Goal: Information Seeking & Learning: Learn about a topic

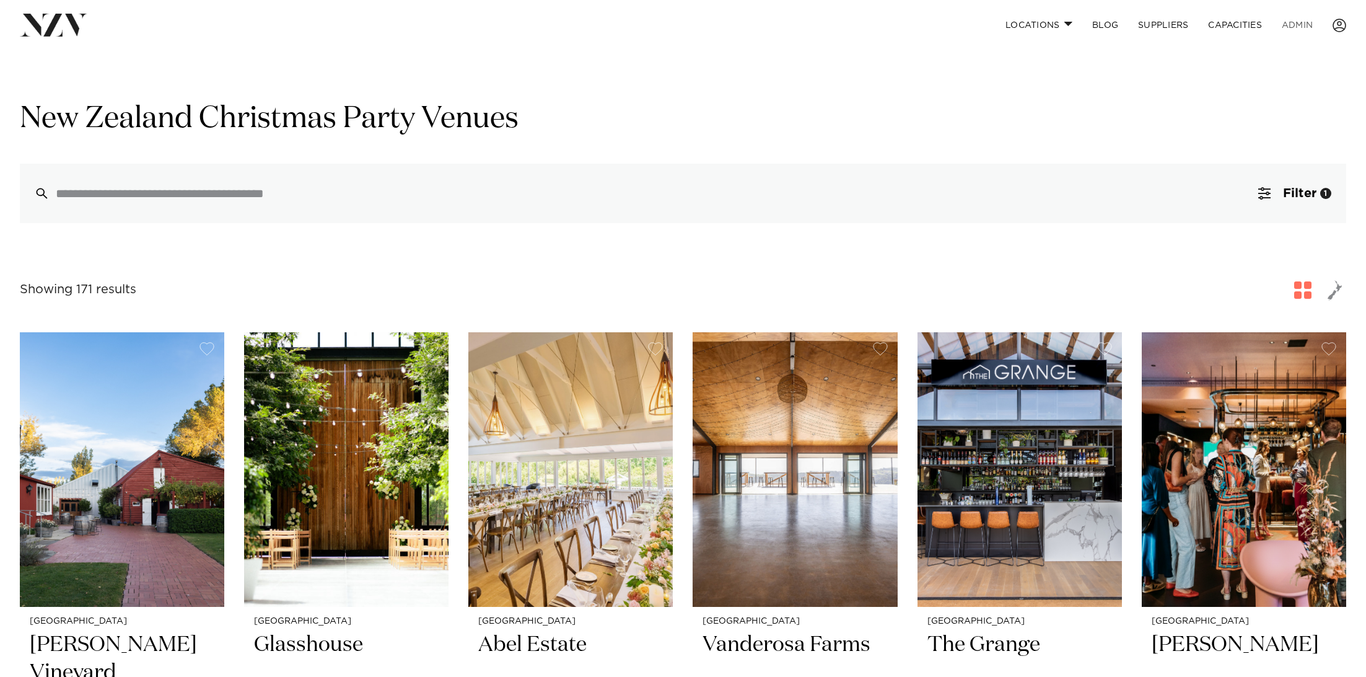
click at [1302, 22] on link "ADMIN" at bounding box center [1297, 25] width 51 height 27
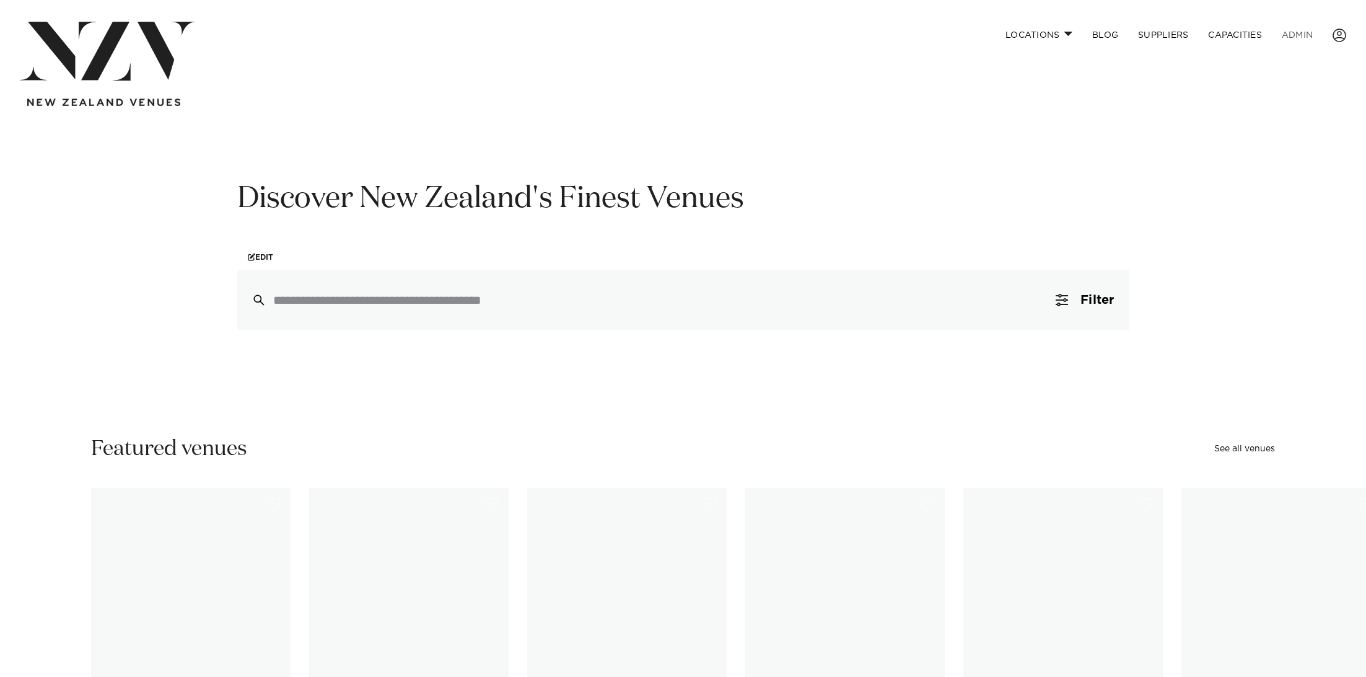
click at [1294, 32] on link "ADMIN" at bounding box center [1297, 35] width 51 height 27
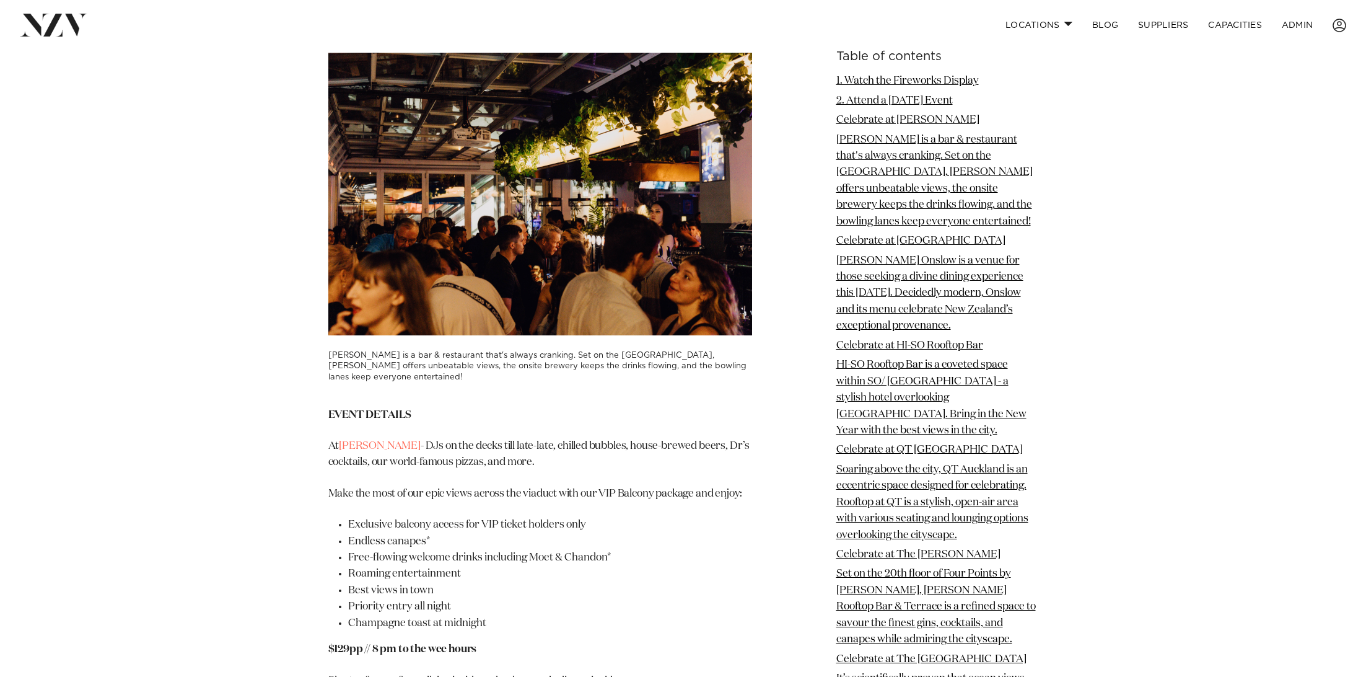
scroll to position [2545, 0]
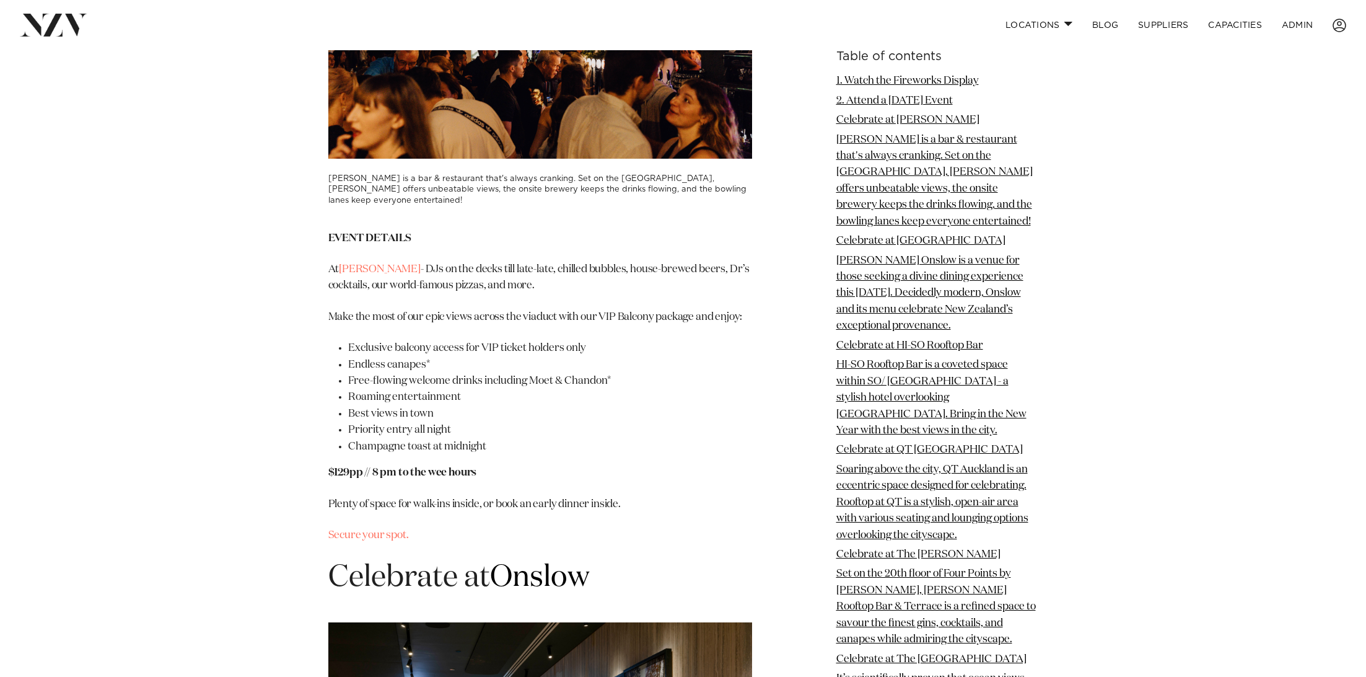
click at [364, 206] on h3 "Dr Rudi's is a bar & restaurant that's always cranking. Set on the Viaduct Harb…" at bounding box center [540, 189] width 424 height 32
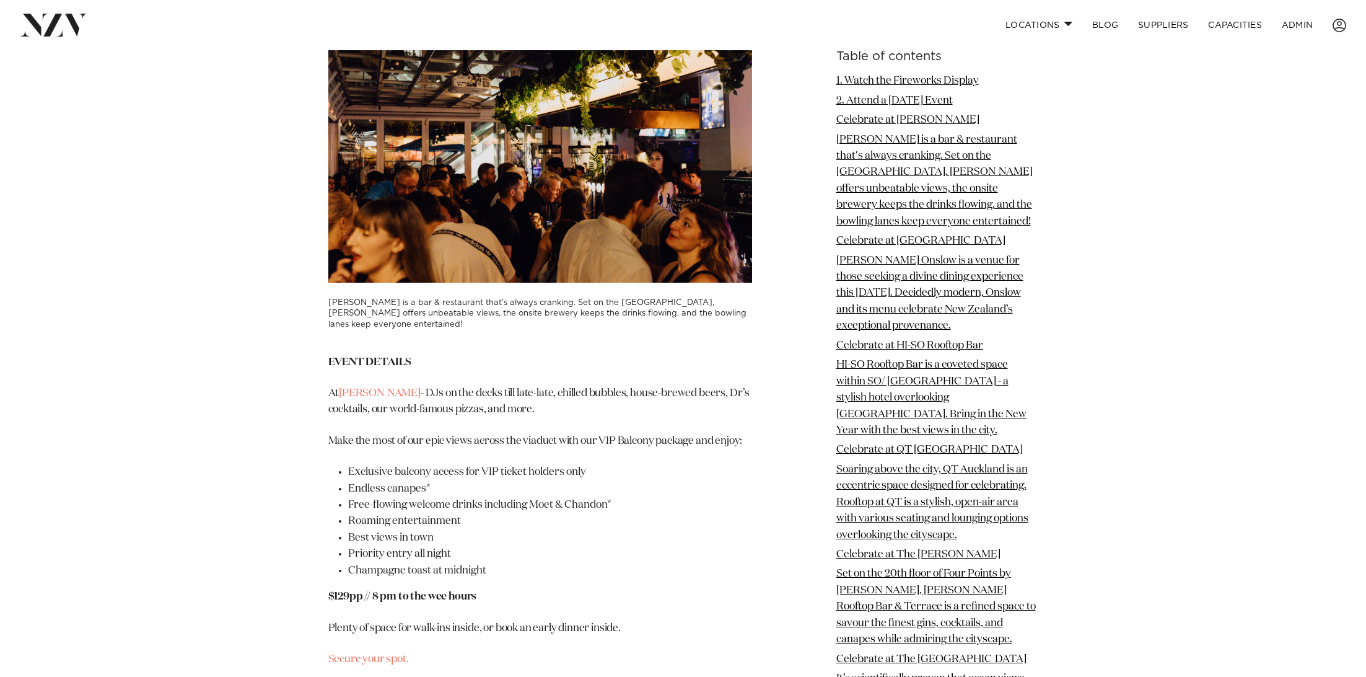
scroll to position [2402, 0]
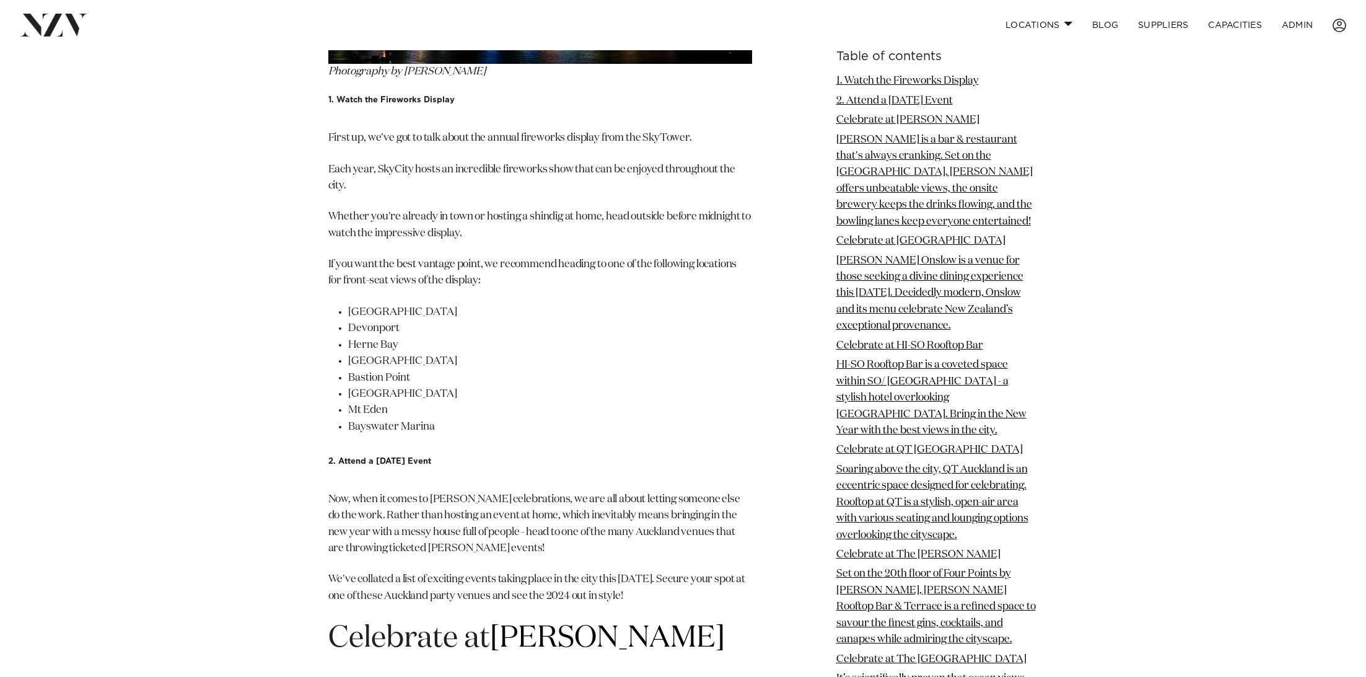
scroll to position [1906, 0]
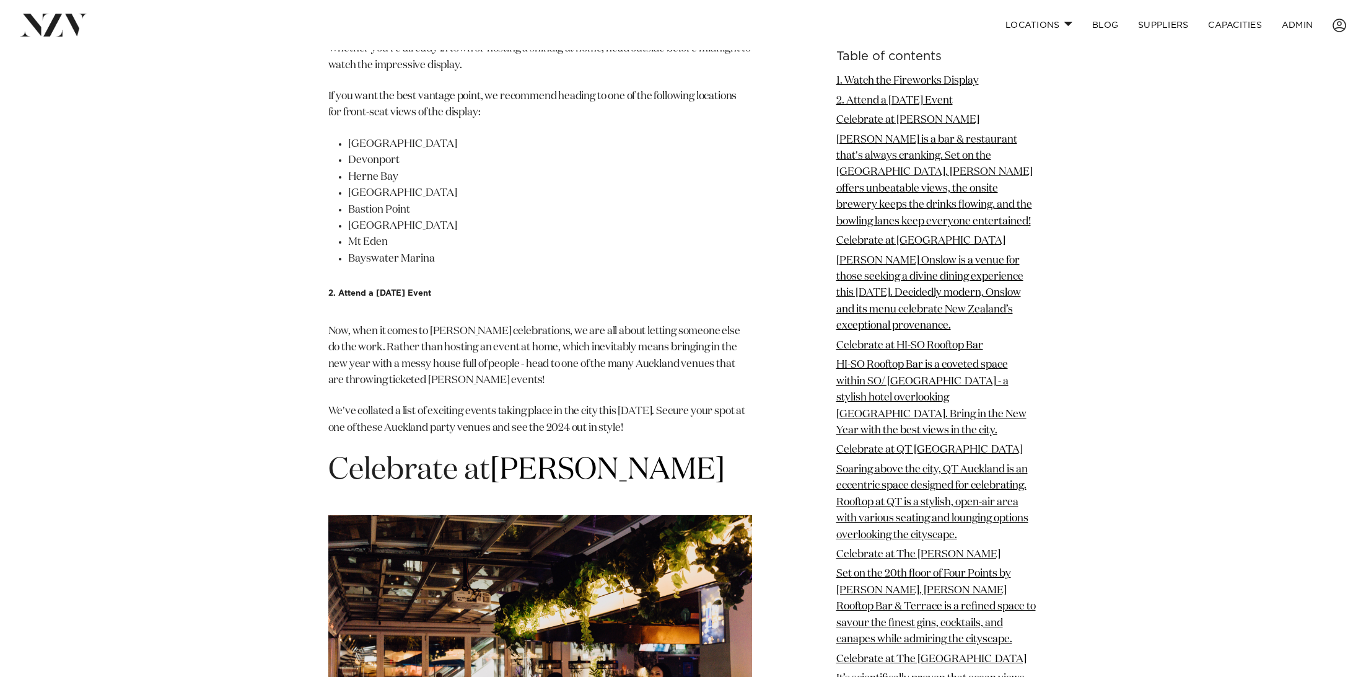
click at [895, 164] on li "[PERSON_NAME] is a bar & restaurant that's always cranking. Set on the [GEOGRAP…" at bounding box center [938, 180] width 202 height 99
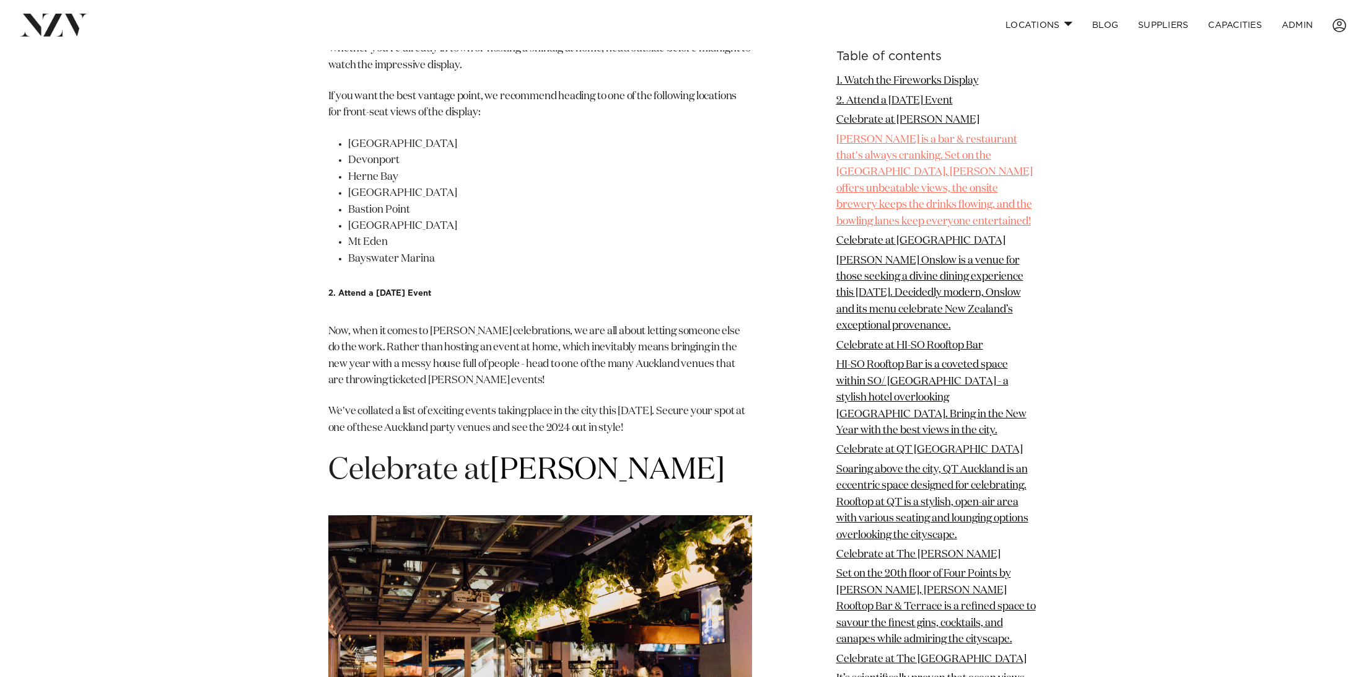
click at [895, 177] on link "[PERSON_NAME] is a bar & restaurant that's always cranking. Set on the [GEOGRAP…" at bounding box center [935, 180] width 196 height 92
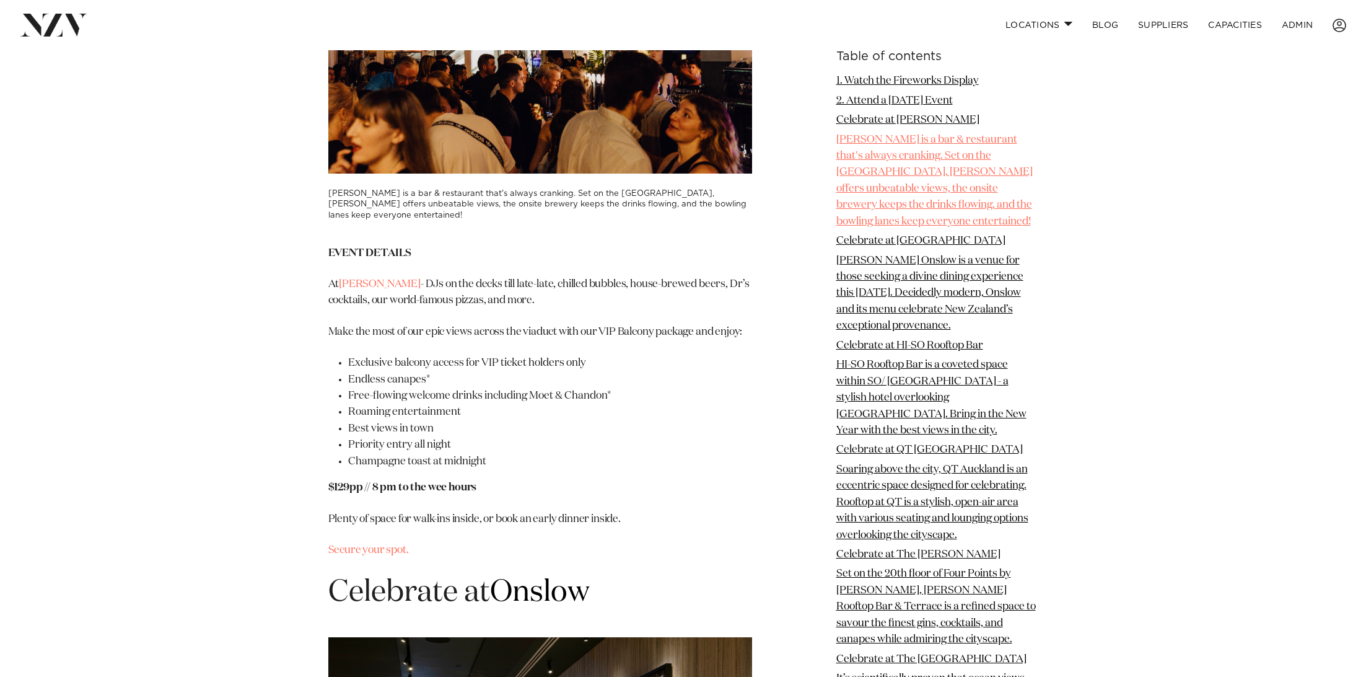
scroll to position [2707, 0]
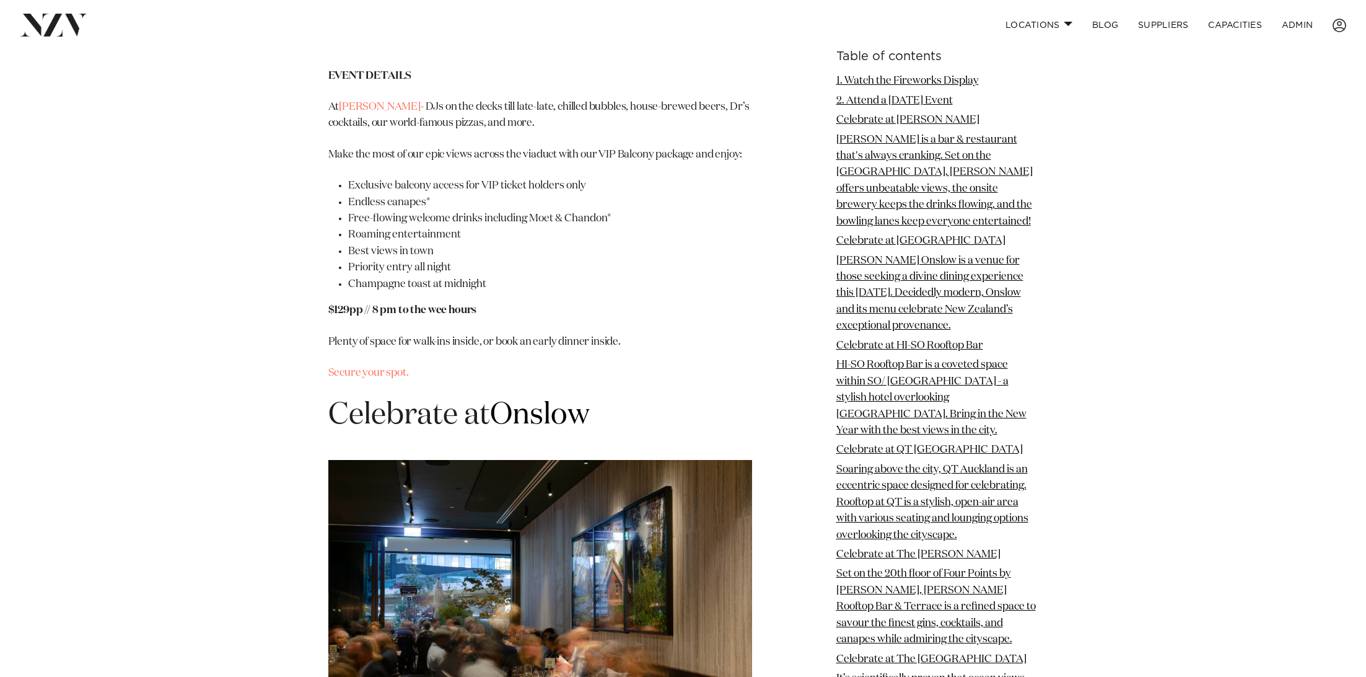
click at [480, 43] on h3 "[PERSON_NAME] is a bar & restaurant that's always cranking. Set on the [GEOGRAP…" at bounding box center [540, 27] width 424 height 32
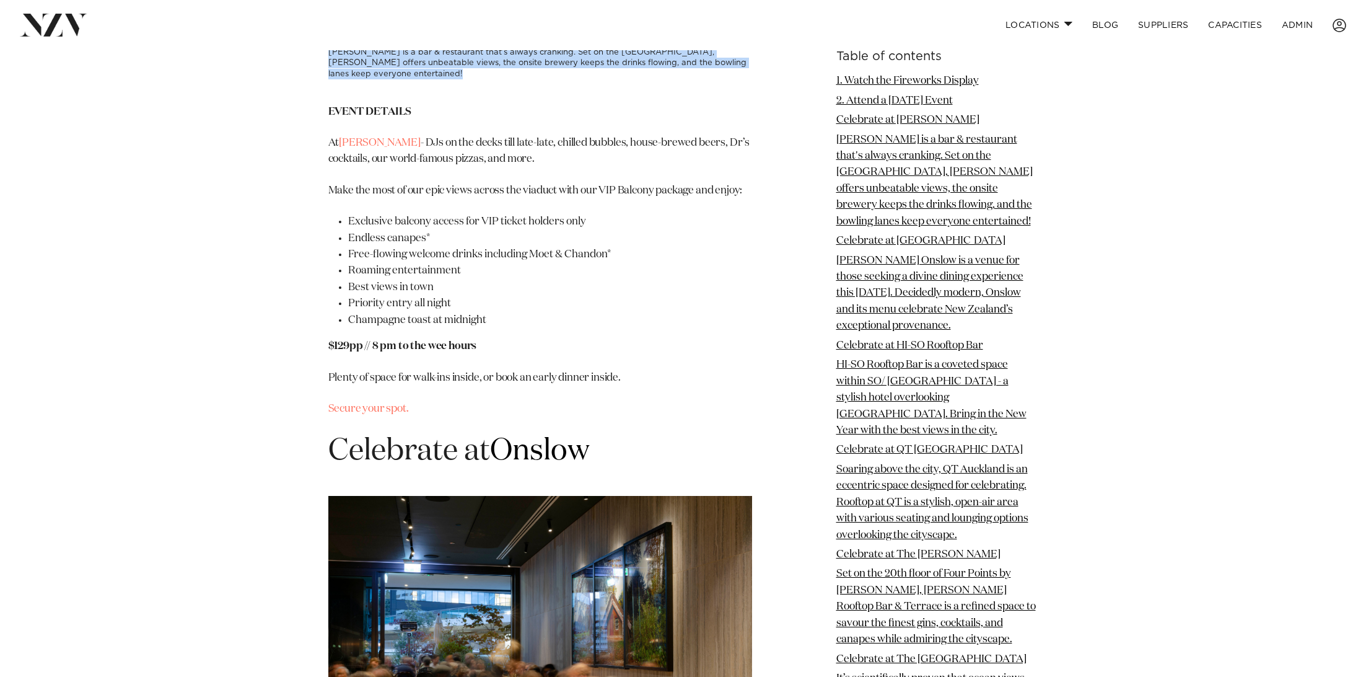
click at [498, 79] on h3 "Dr Rudi's is a bar & restaurant that's always cranking. Set on the Viaduct Harb…" at bounding box center [540, 63] width 424 height 32
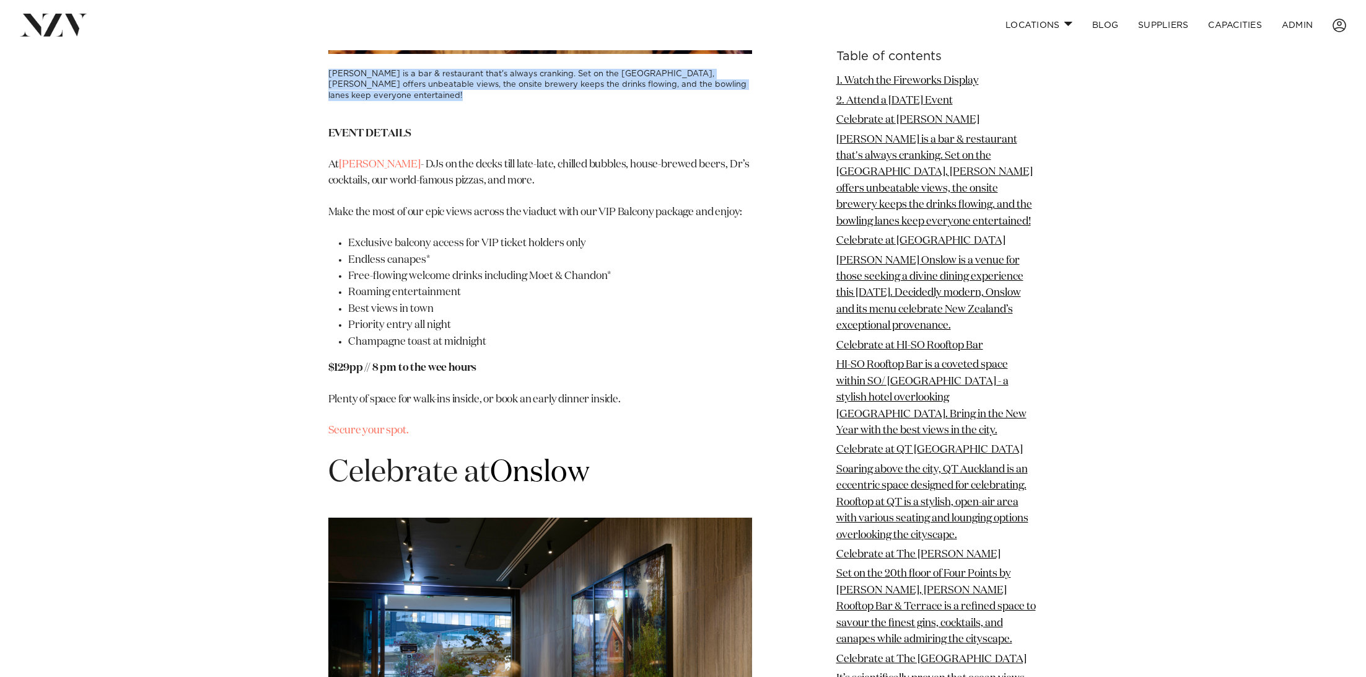
scroll to position [2617, 0]
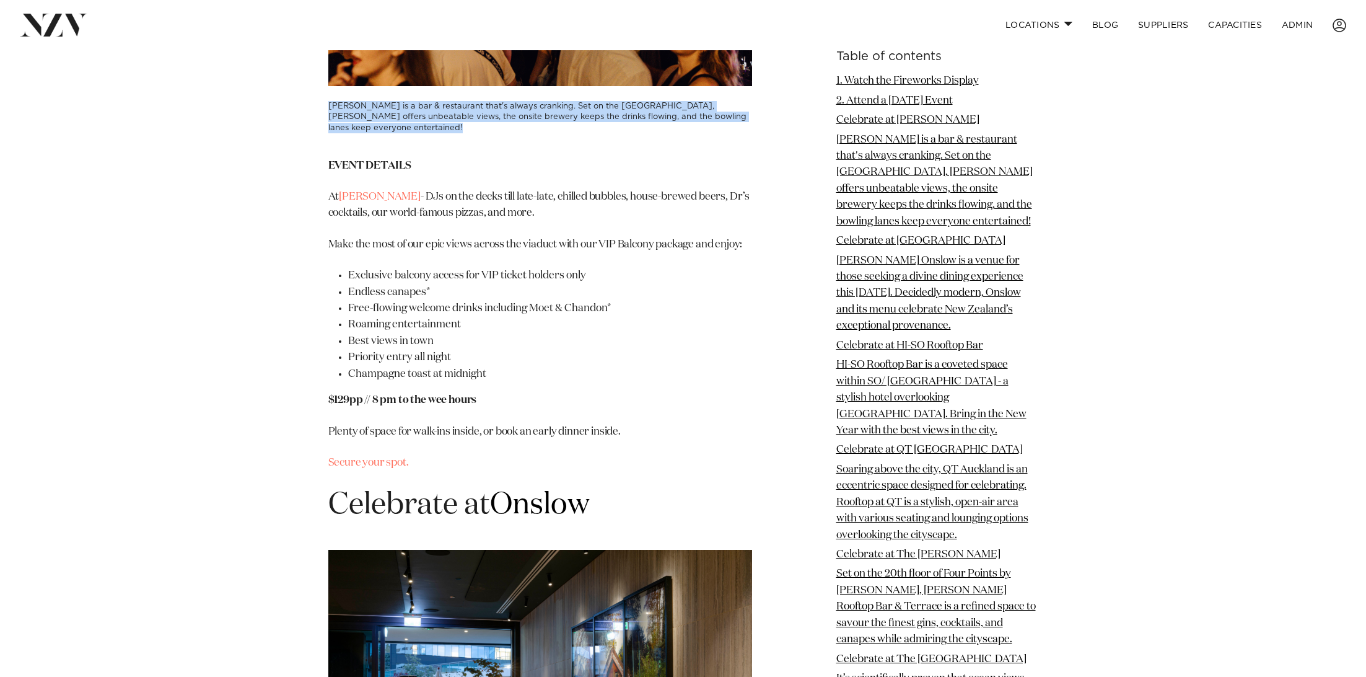
click at [447, 133] on h3 "Dr Rudi's is a bar & restaurant that's always cranking. Set on the Viaduct Harb…" at bounding box center [540, 117] width 424 height 32
click at [410, 133] on h3 "Dr Rudi's is a bar & restaurant that's always cranking. Set on the Viaduct Harb…" at bounding box center [540, 117] width 424 height 32
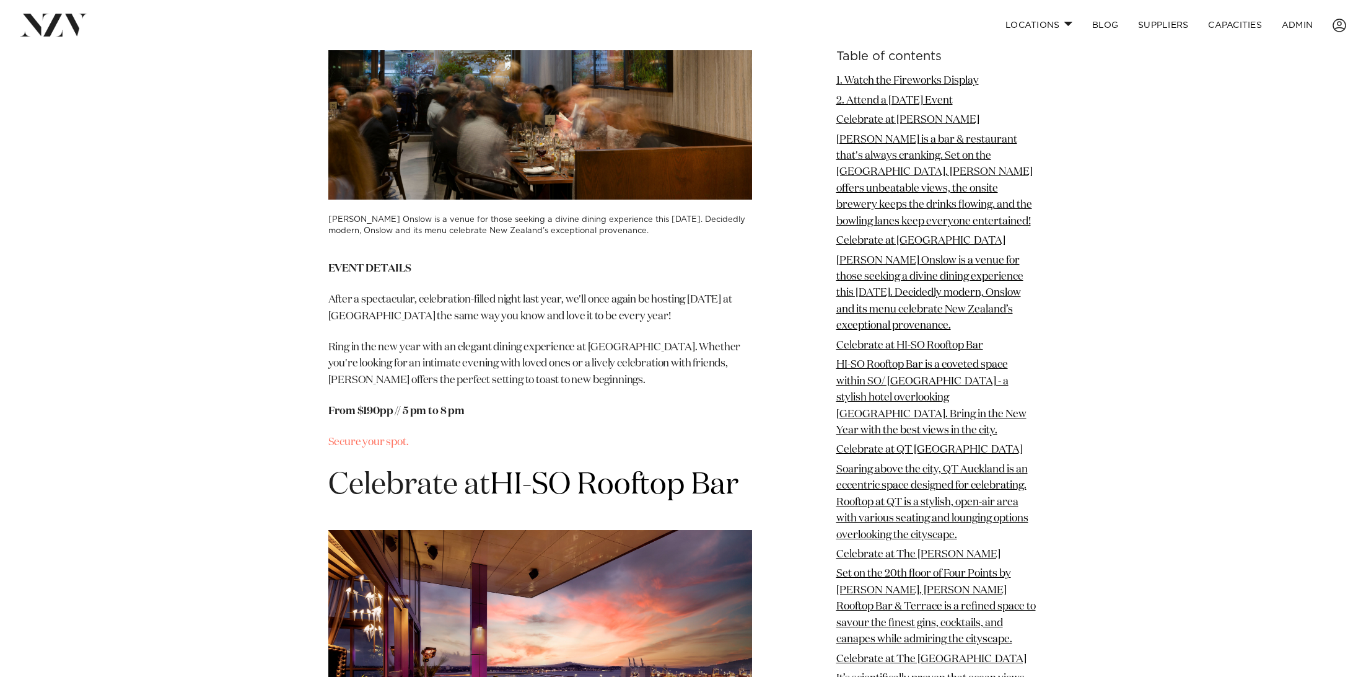
scroll to position [3293, 0]
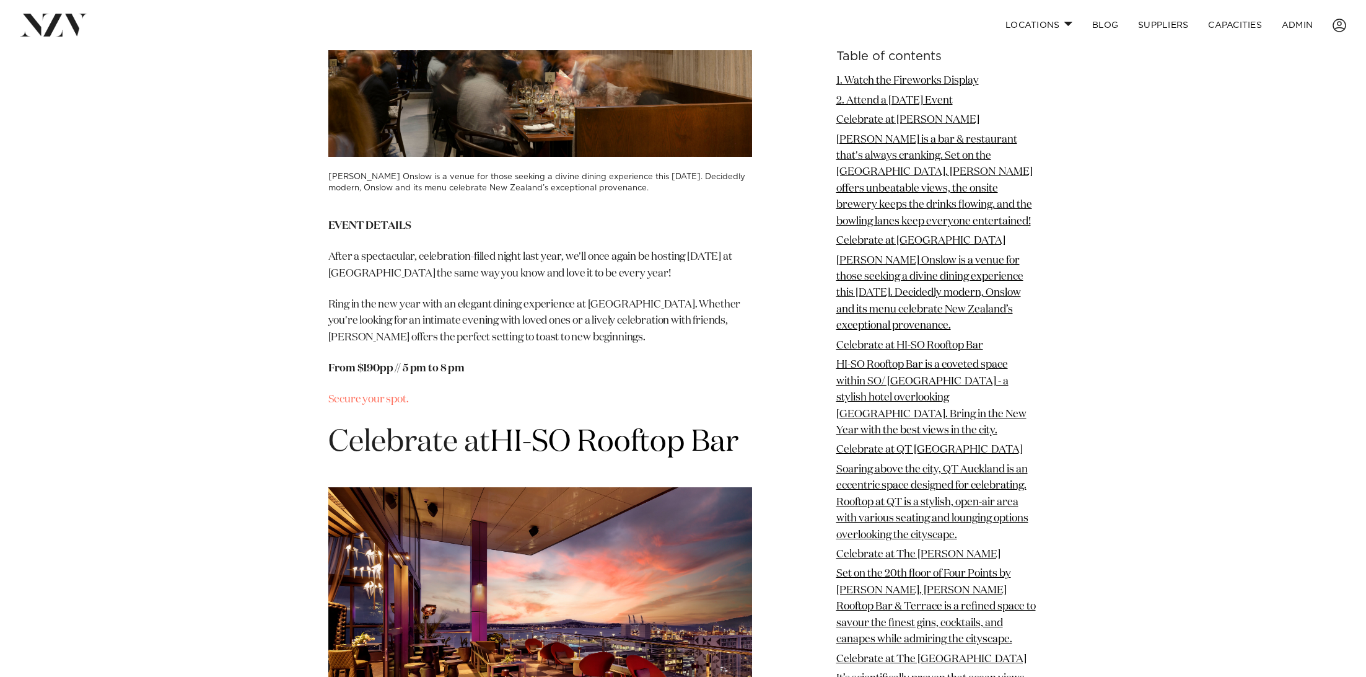
click at [409, 193] on h3 "Josh Emmett's Onslow is a venue for those seeking a divine dining experience th…" at bounding box center [540, 183] width 424 height 22
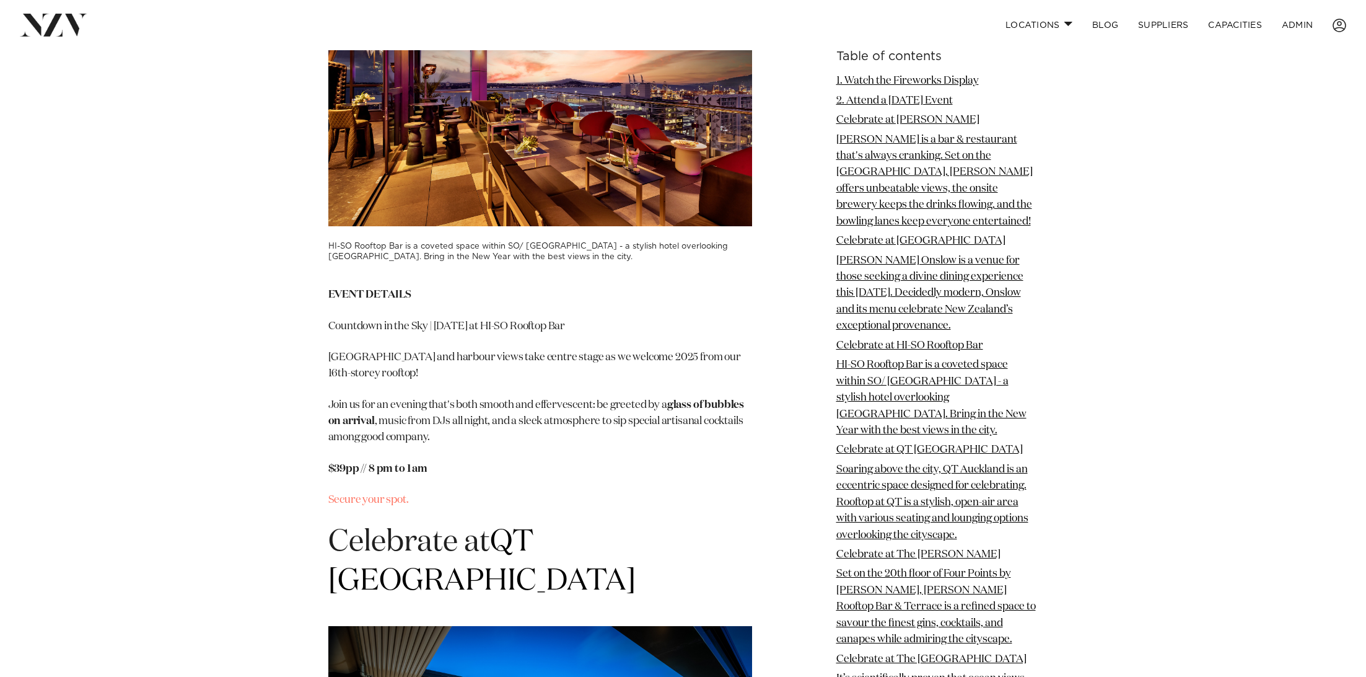
scroll to position [3921, 0]
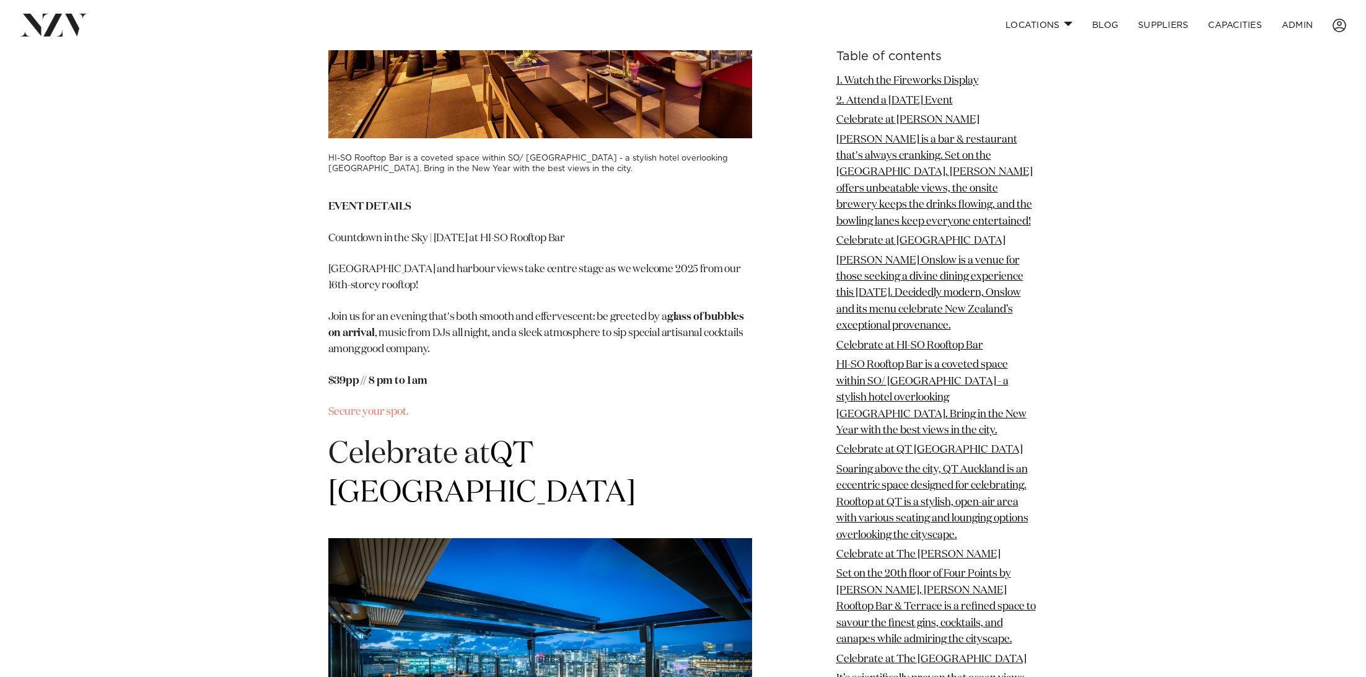
click at [402, 175] on h3 "HI-SO Rooftop Bar is a coveted space within SO/ Auckland - a stylish hotel over…" at bounding box center [540, 164] width 424 height 22
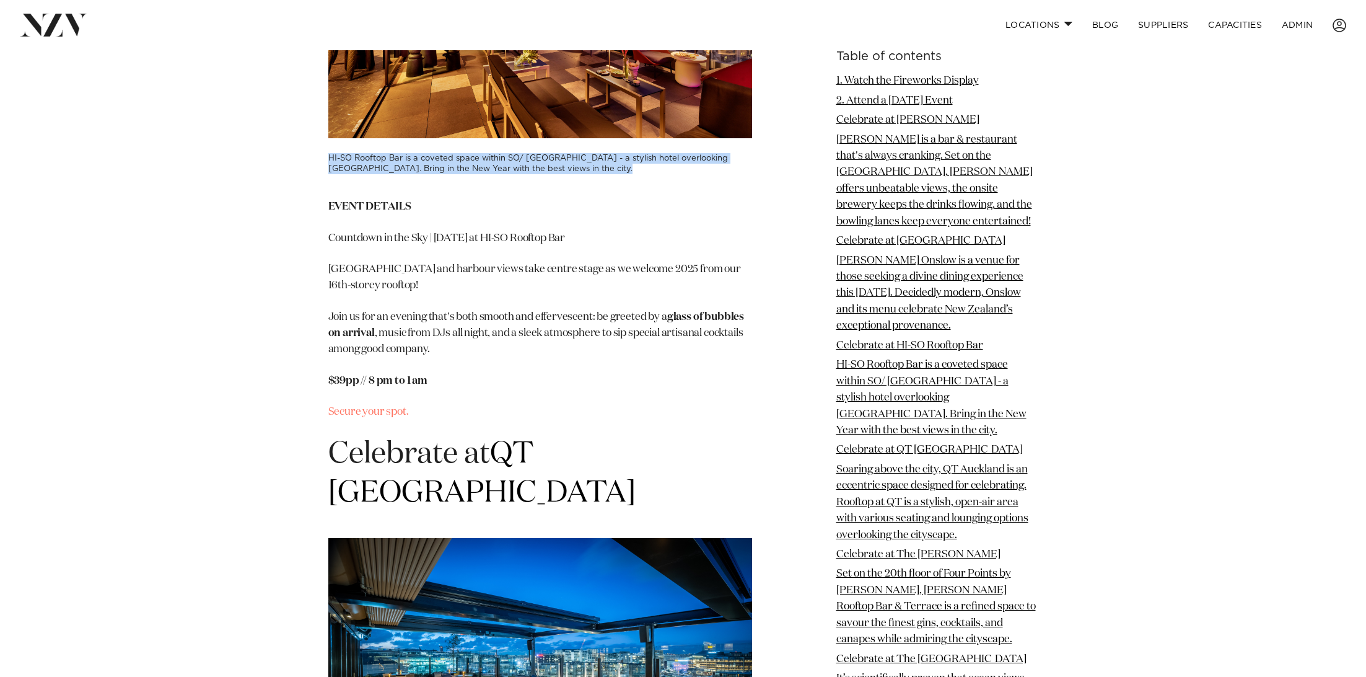
click at [402, 175] on h3 "HI-SO Rooftop Bar is a coveted space within SO/ Auckland - a stylish hotel over…" at bounding box center [540, 164] width 424 height 22
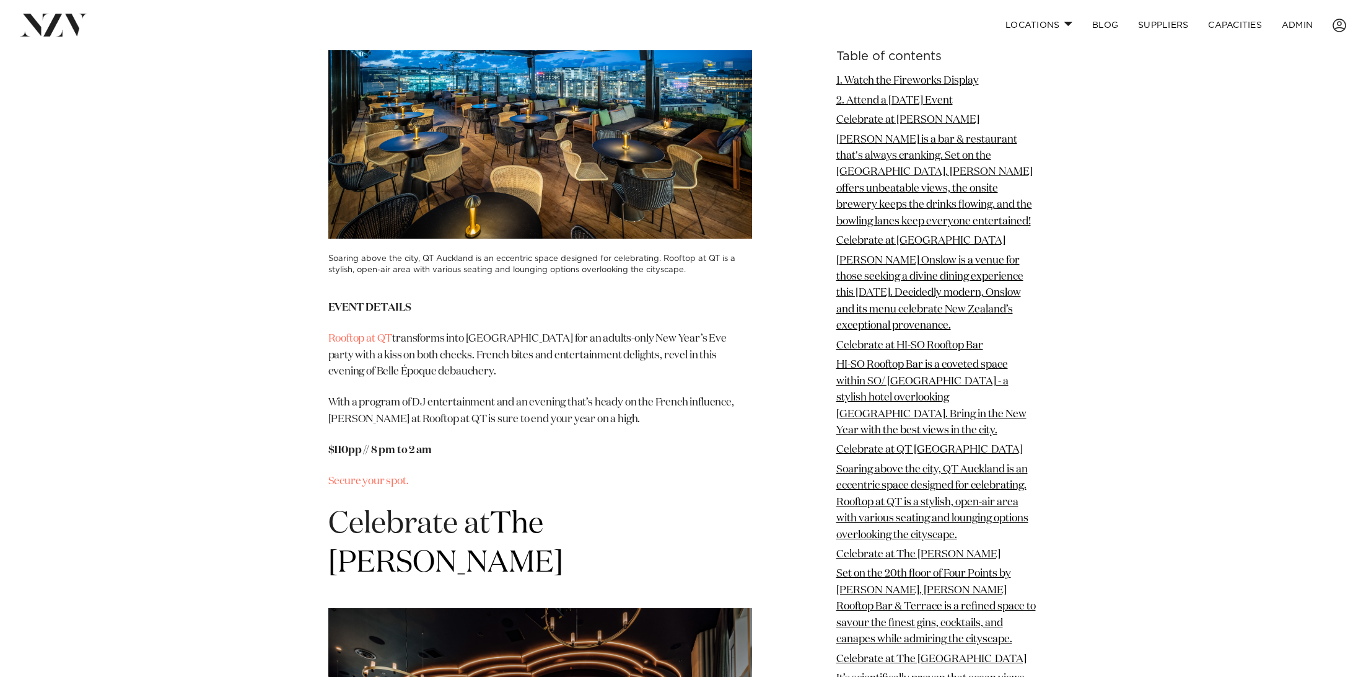
scroll to position [4510, 0]
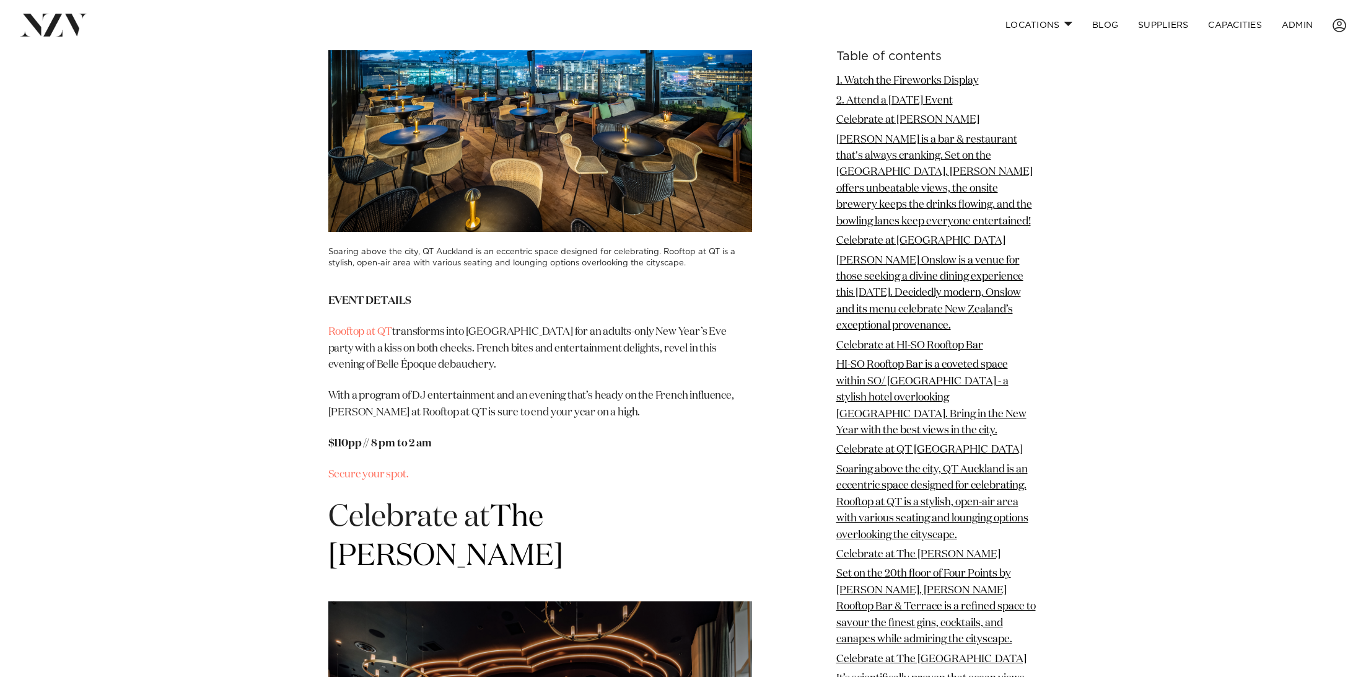
click at [379, 247] on h3 "Soaring above the city, QT Auckland is an eccentric space designed for celebrat…" at bounding box center [540, 258] width 424 height 22
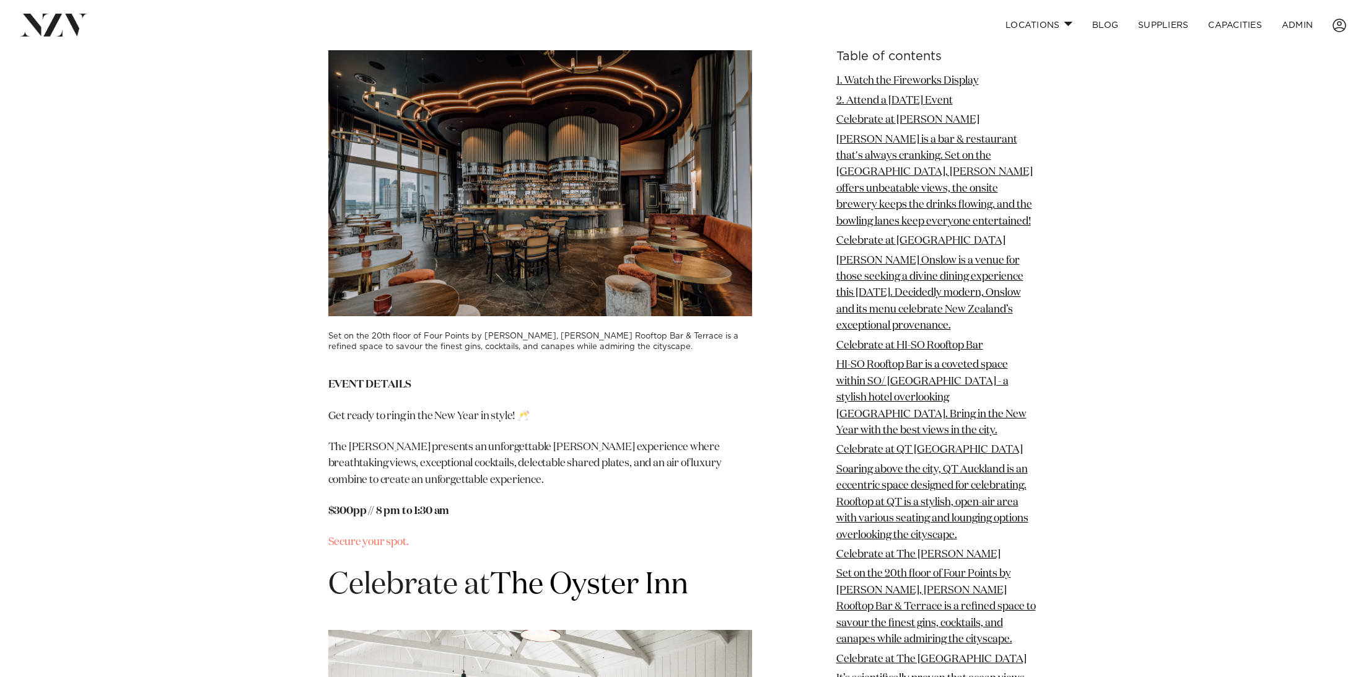
scroll to position [5092, 0]
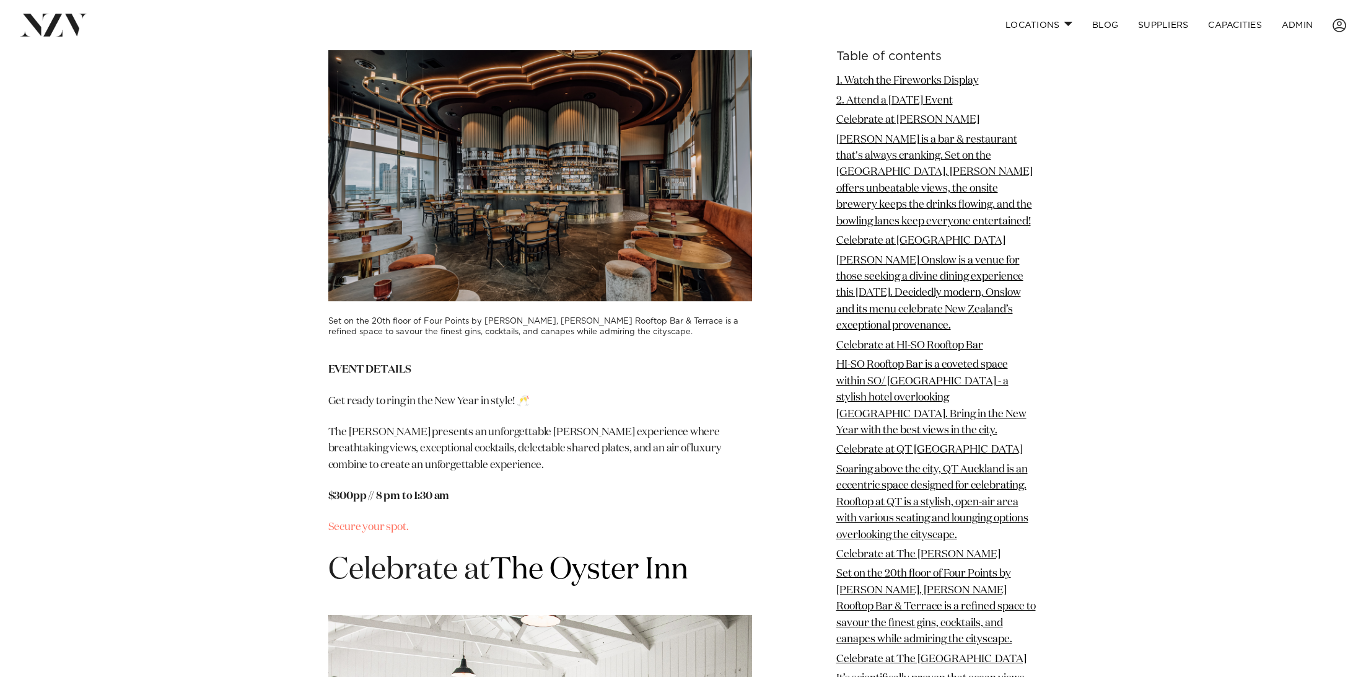
click at [379, 316] on h3 "Set on the 20th floor of Four Points by Sheraton, Churchill Rooftop Bar & Terra…" at bounding box center [540, 327] width 424 height 22
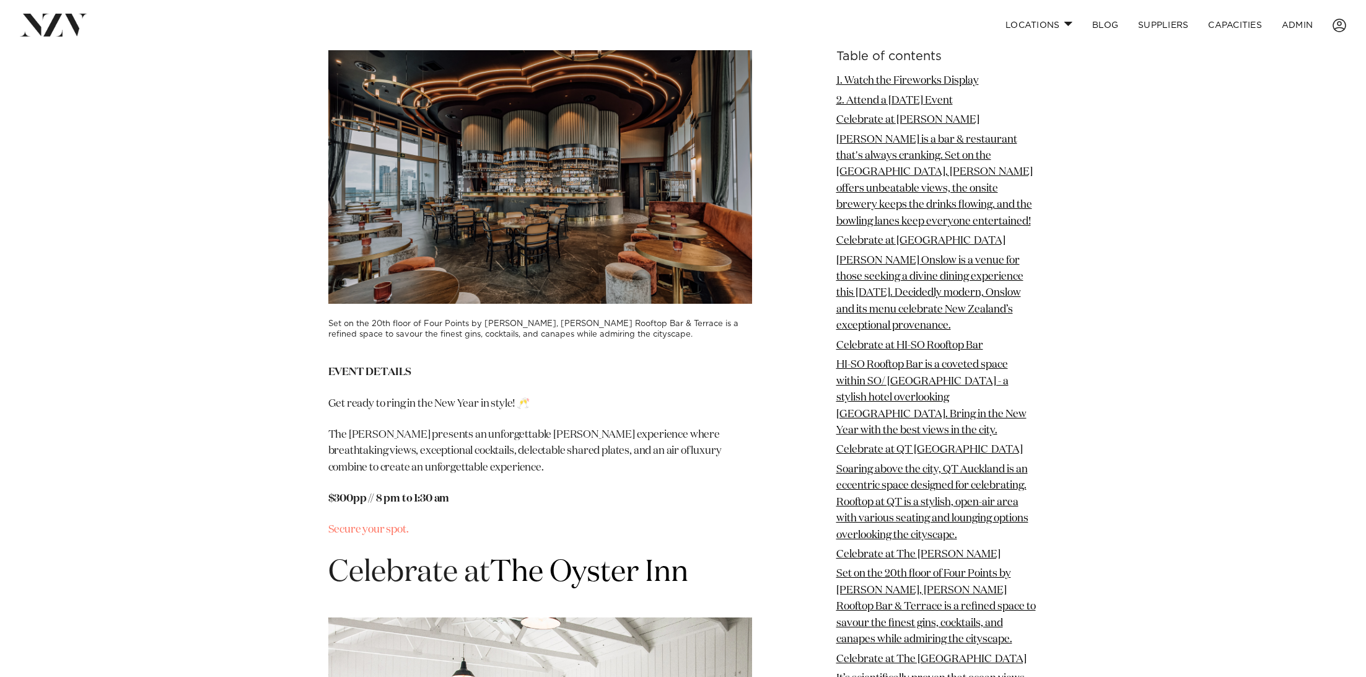
click at [295, 361] on div "Table of contents 1. Watch the Fireworks Display 2. Attend a New Year's Eve Eve…" at bounding box center [683, 367] width 872 height 8069
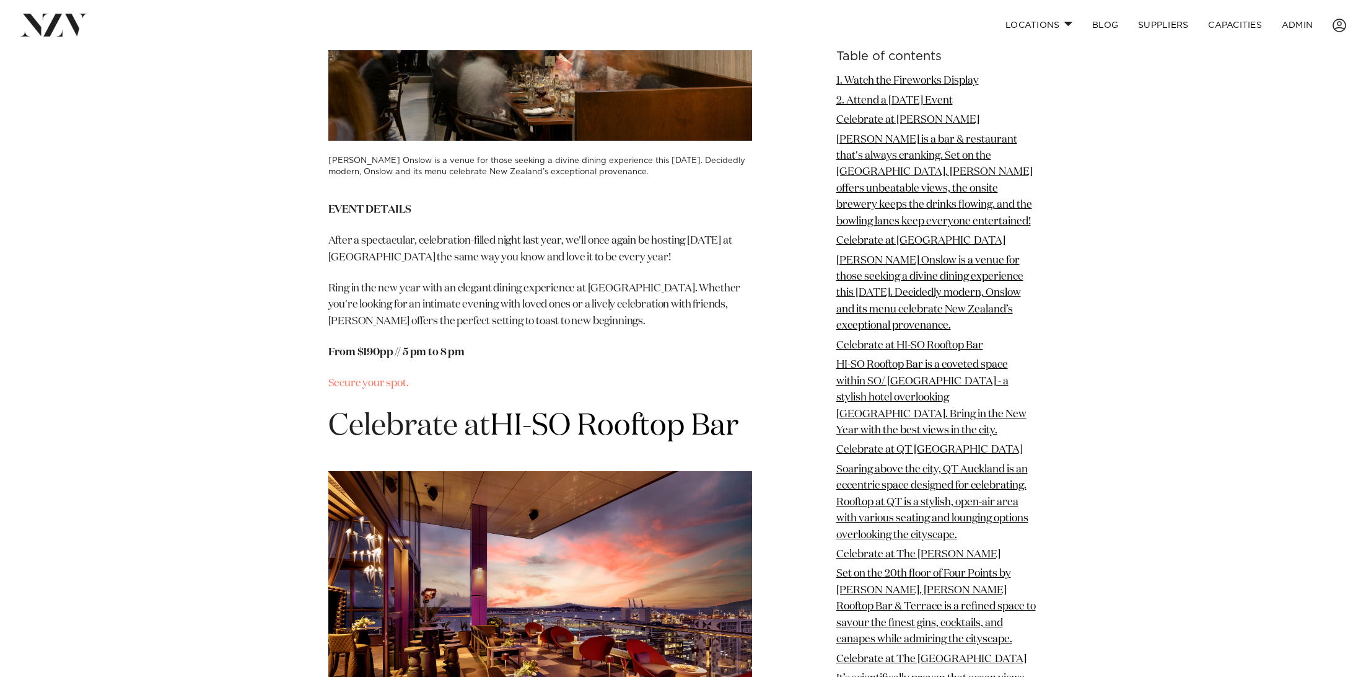
scroll to position [3246, 0]
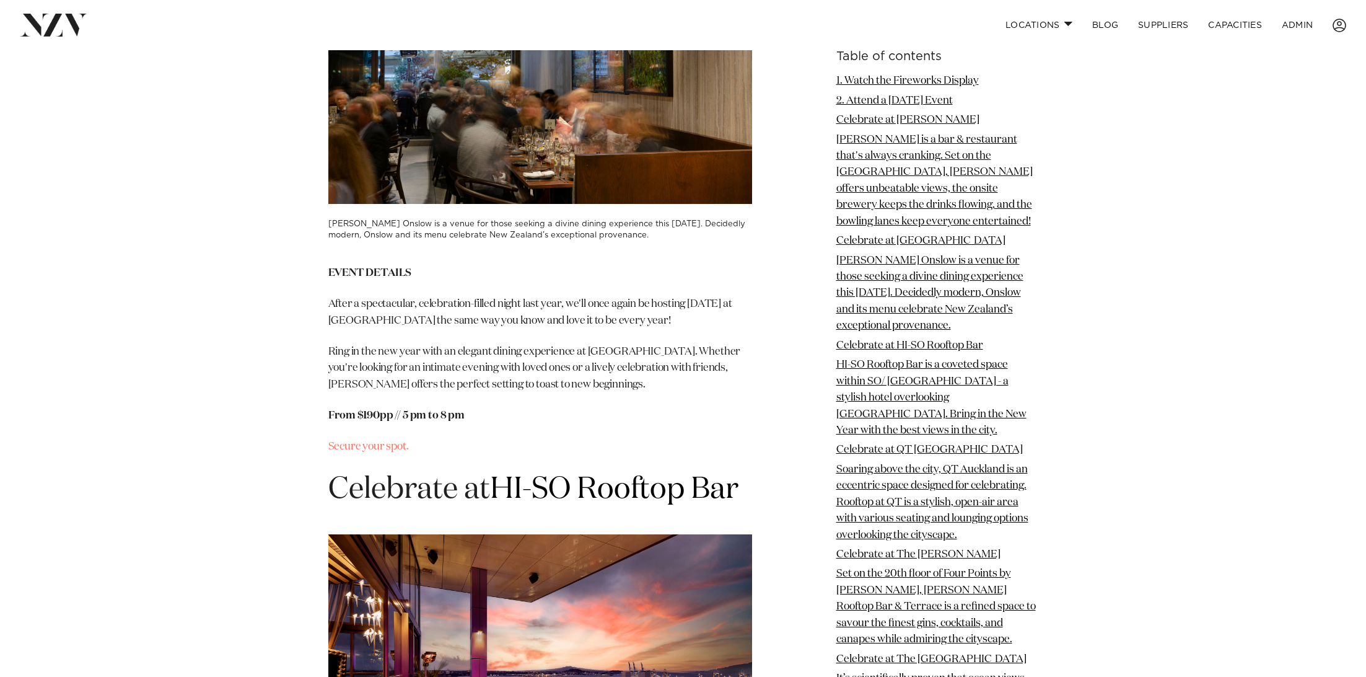
click at [574, 329] on p "After a spectacular, celebration-filled night last year, we'll once again be ho…" at bounding box center [540, 312] width 424 height 33
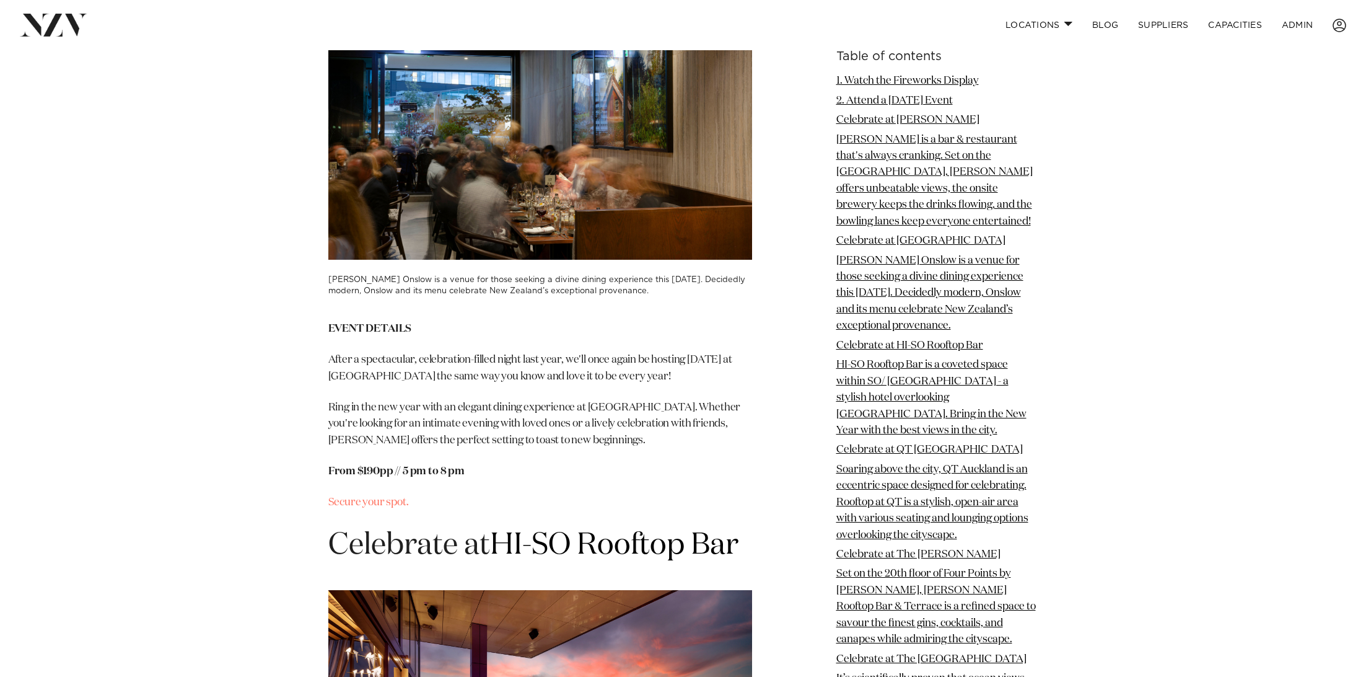
click at [558, 296] on h3 "Josh Emmett's Onslow is a venue for those seeking a divine dining experience th…" at bounding box center [540, 285] width 424 height 22
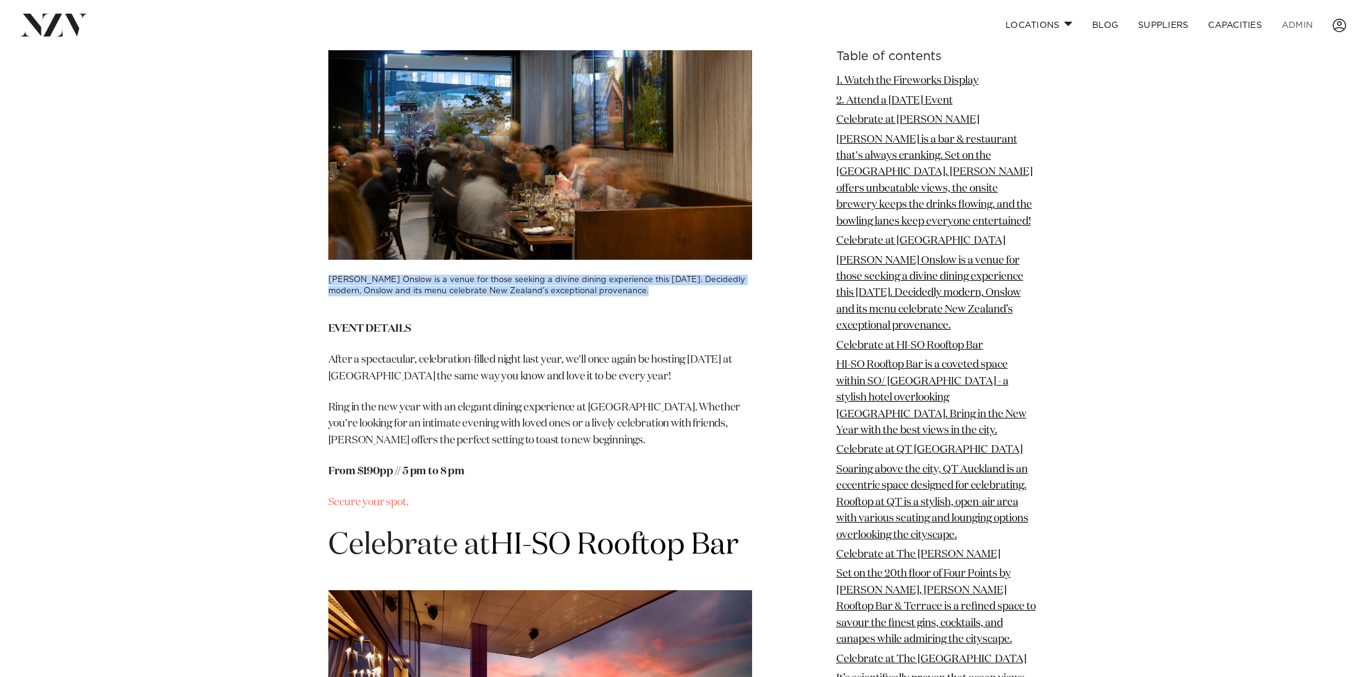
click at [1304, 27] on link "ADMIN" at bounding box center [1297, 25] width 51 height 27
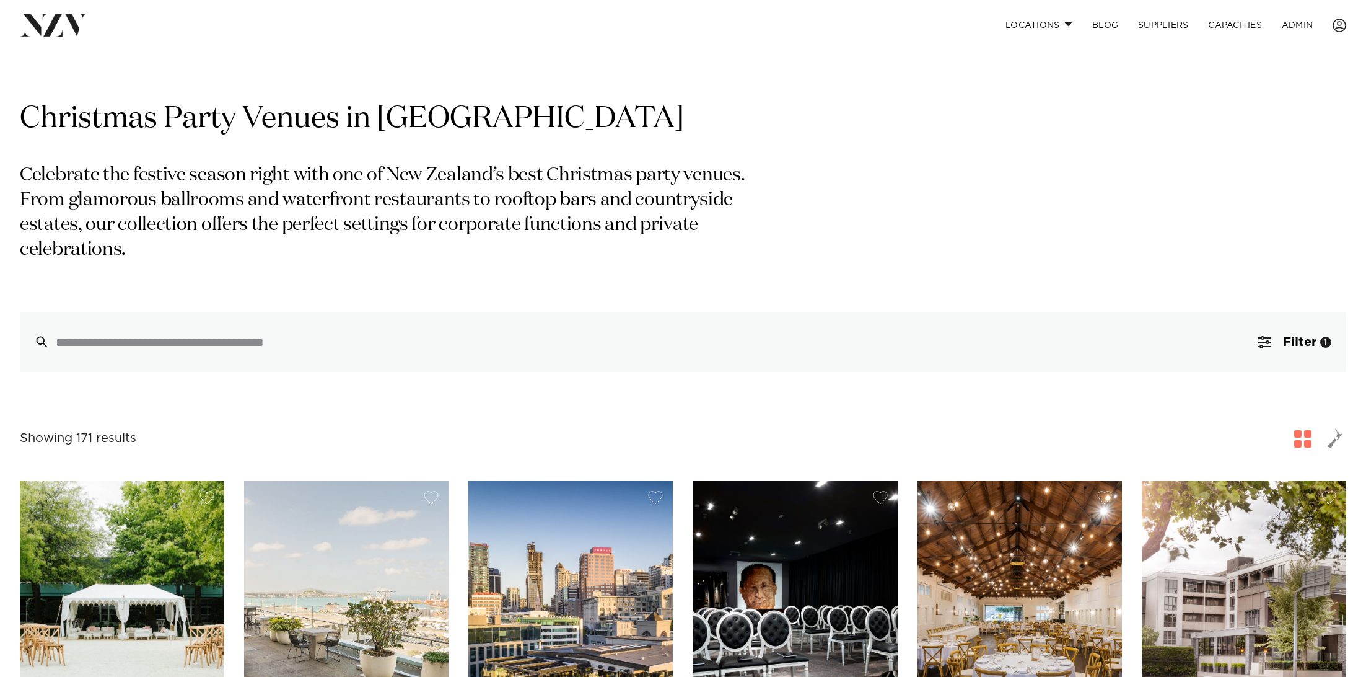
click at [315, 187] on p "Celebrate the festive season right with one of New Zealand’s best Christmas par…" at bounding box center [403, 213] width 766 height 99
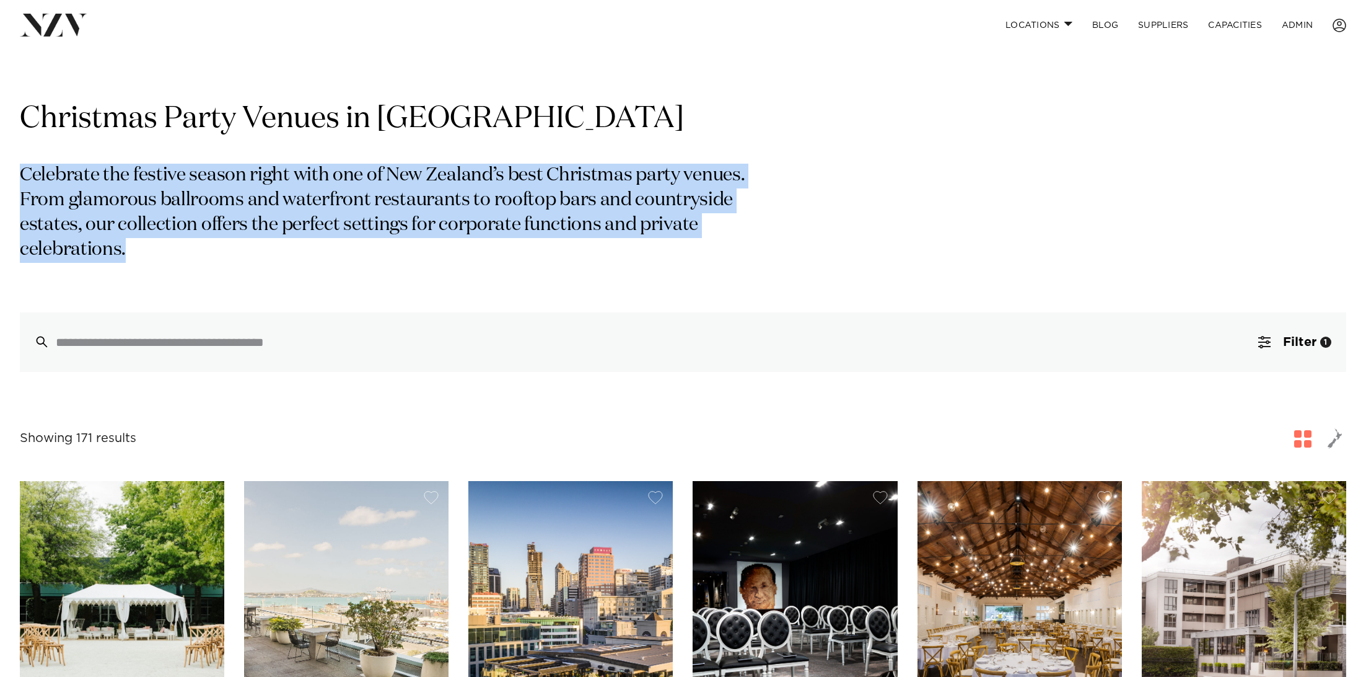
click at [327, 218] on p "Celebrate the festive season right with one of New Zealand’s best Christmas par…" at bounding box center [403, 213] width 766 height 99
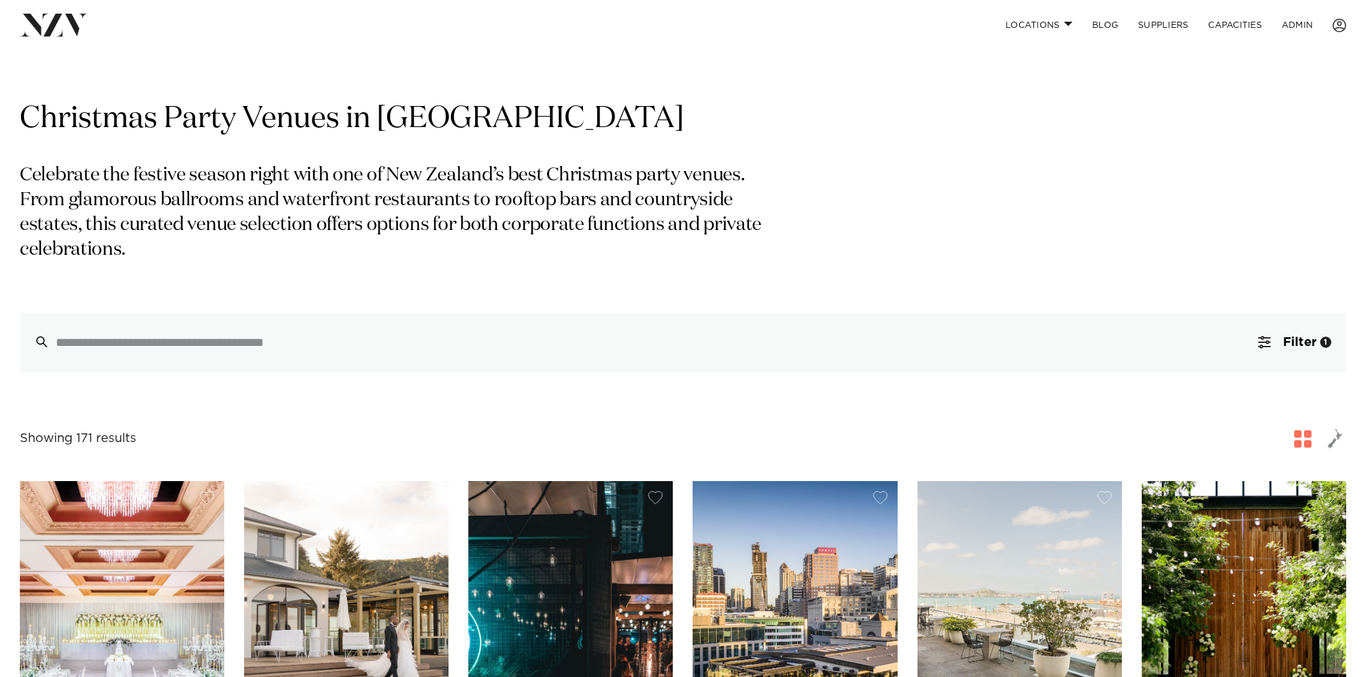
click at [633, 167] on p "Celebrate the festive season right with one of New Zealand’s best Christmas par…" at bounding box center [403, 213] width 766 height 99
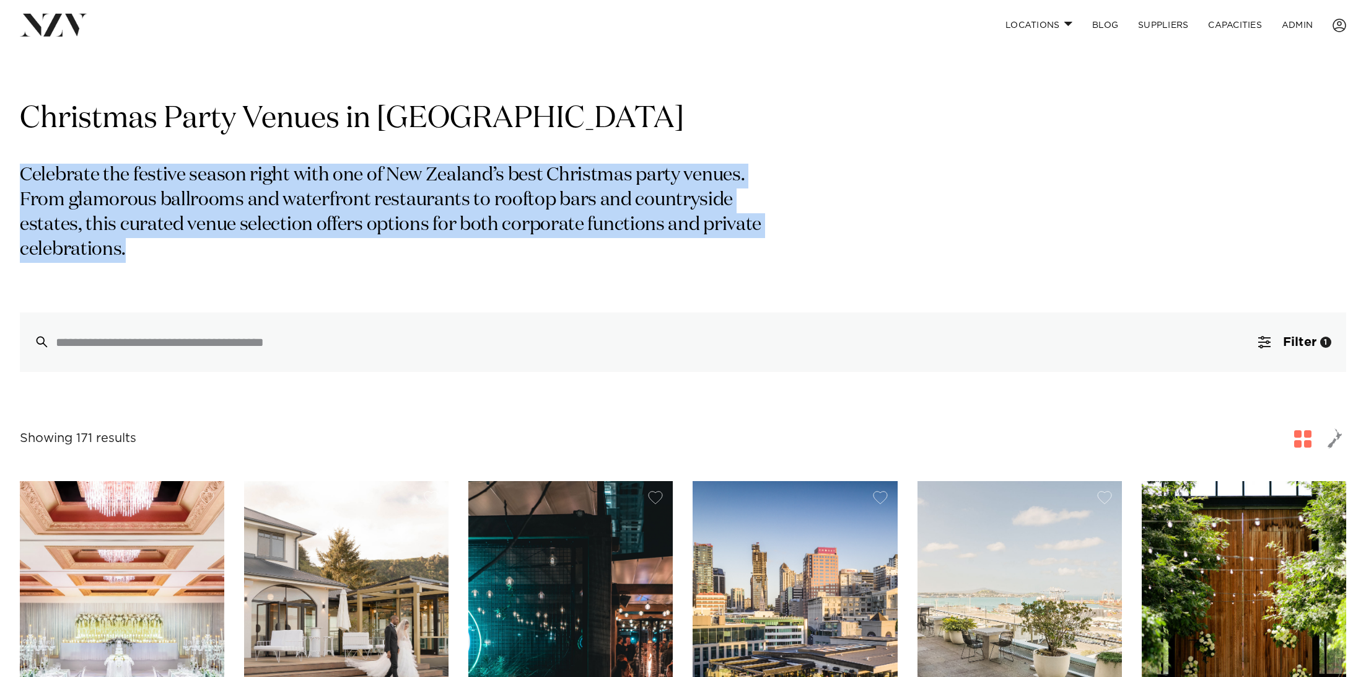
click at [635, 106] on h1 "Christmas Party Venues in New Zealand" at bounding box center [683, 119] width 1327 height 39
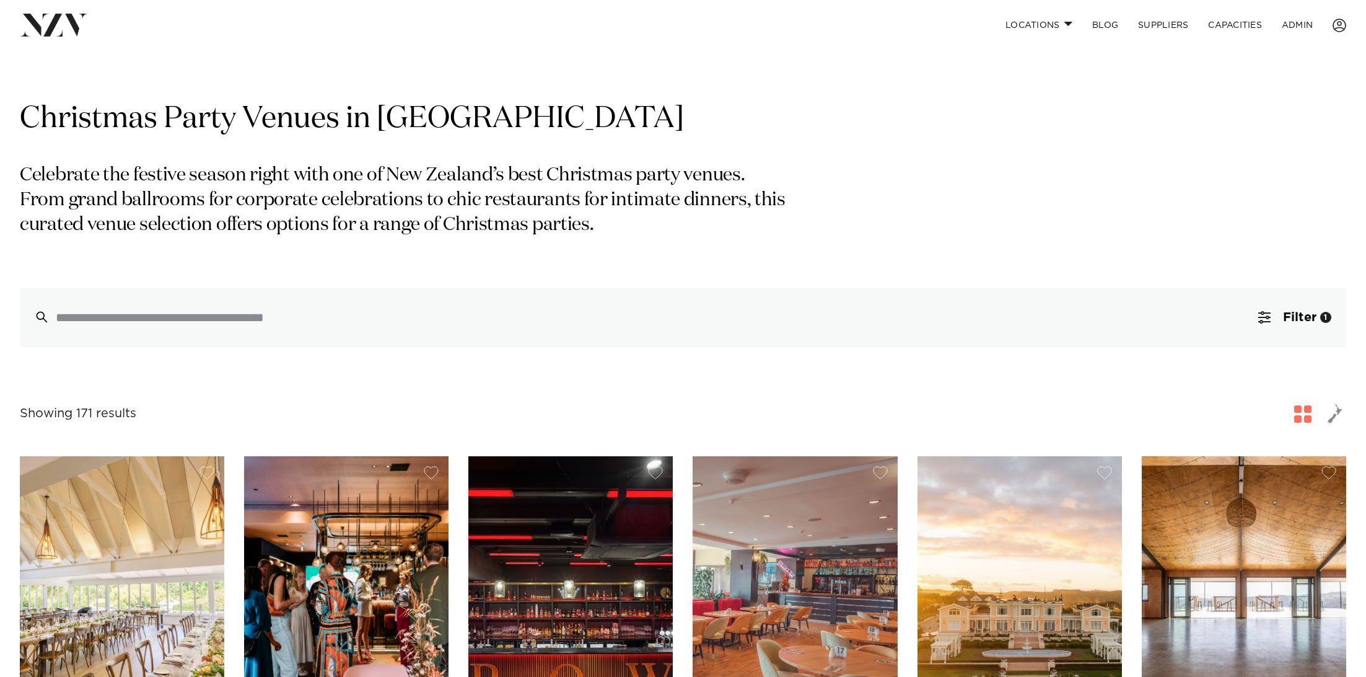
click at [281, 191] on p "Celebrate the festive season right with one of New Zealand’s best Christmas par…" at bounding box center [403, 201] width 766 height 74
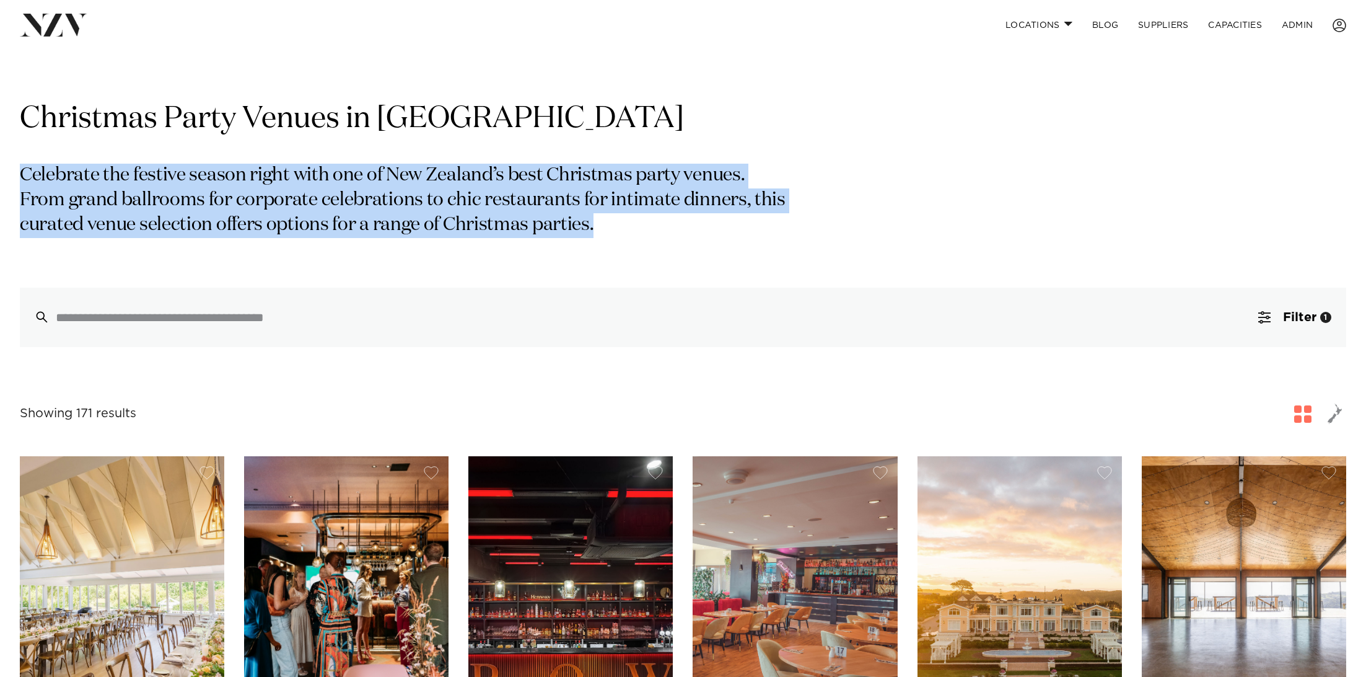
click at [281, 191] on p "Celebrate the festive season right with one of New Zealand’s best Christmas par…" at bounding box center [403, 201] width 766 height 74
click at [301, 139] on div "Christmas Party Venues in New Zealand Celebrate the festive season right with o…" at bounding box center [683, 223] width 1327 height 247
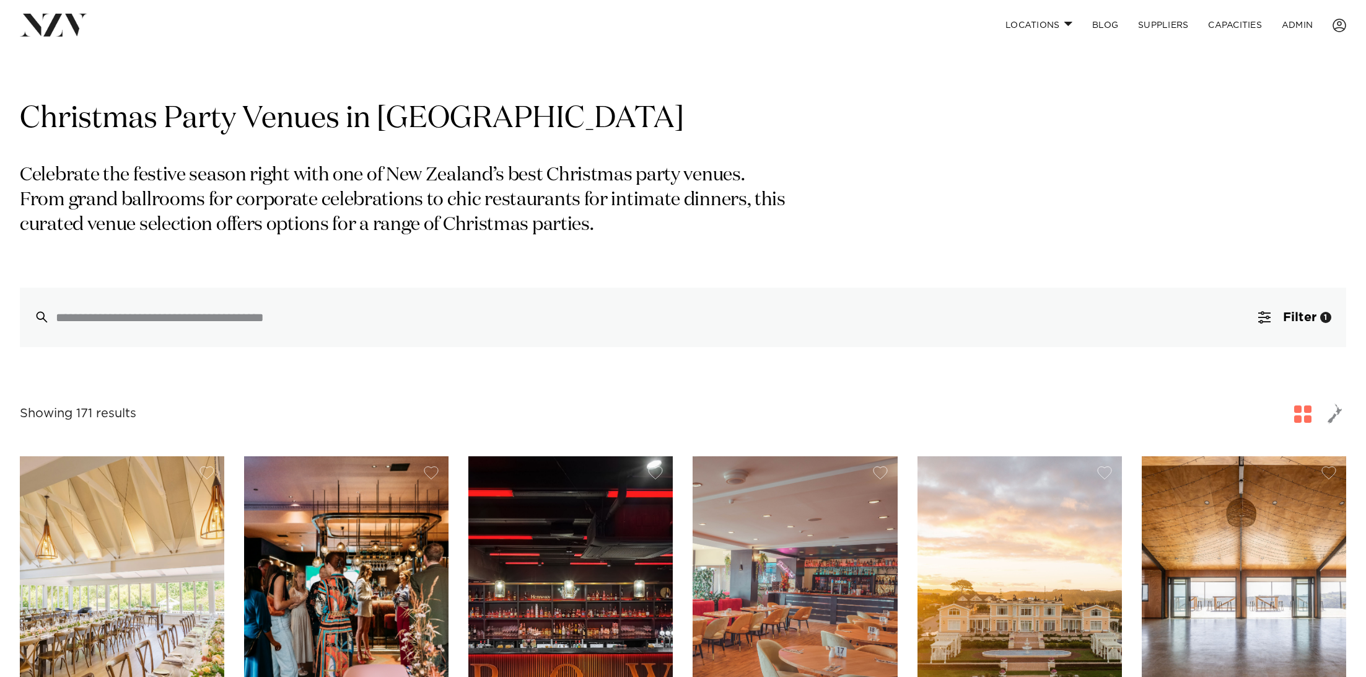
click at [270, 228] on p "Celebrate the festive season right with one of New Zealand’s best Christmas par…" at bounding box center [403, 201] width 766 height 74
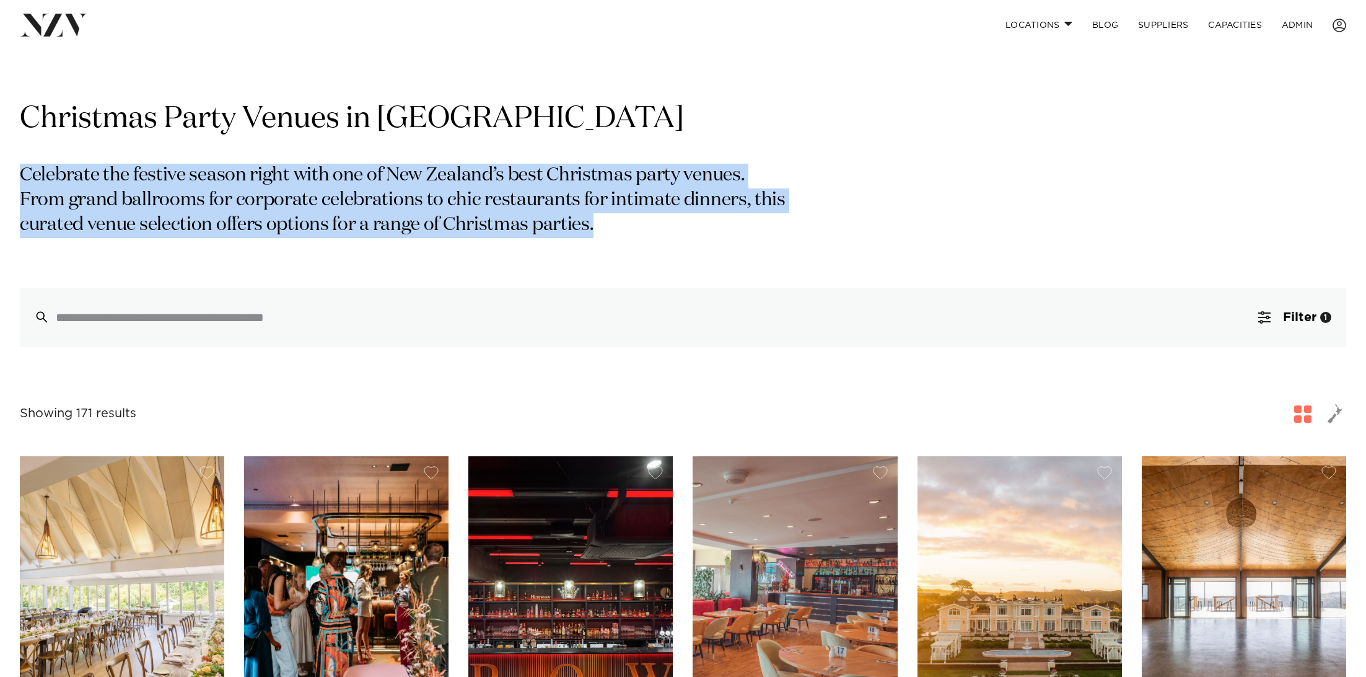
click at [262, 151] on div "Christmas Party Venues in New Zealand Celebrate the festive season right with o…" at bounding box center [683, 223] width 1327 height 247
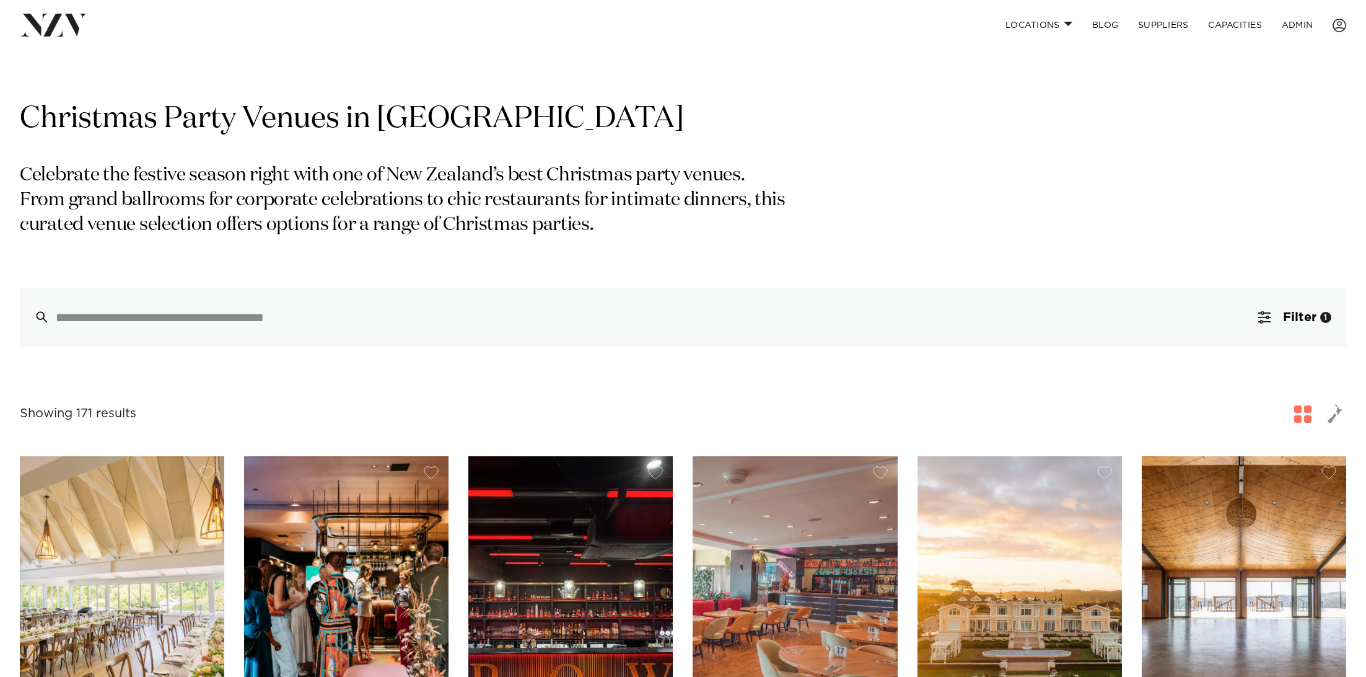
click at [47, 25] on img at bounding box center [54, 25] width 68 height 22
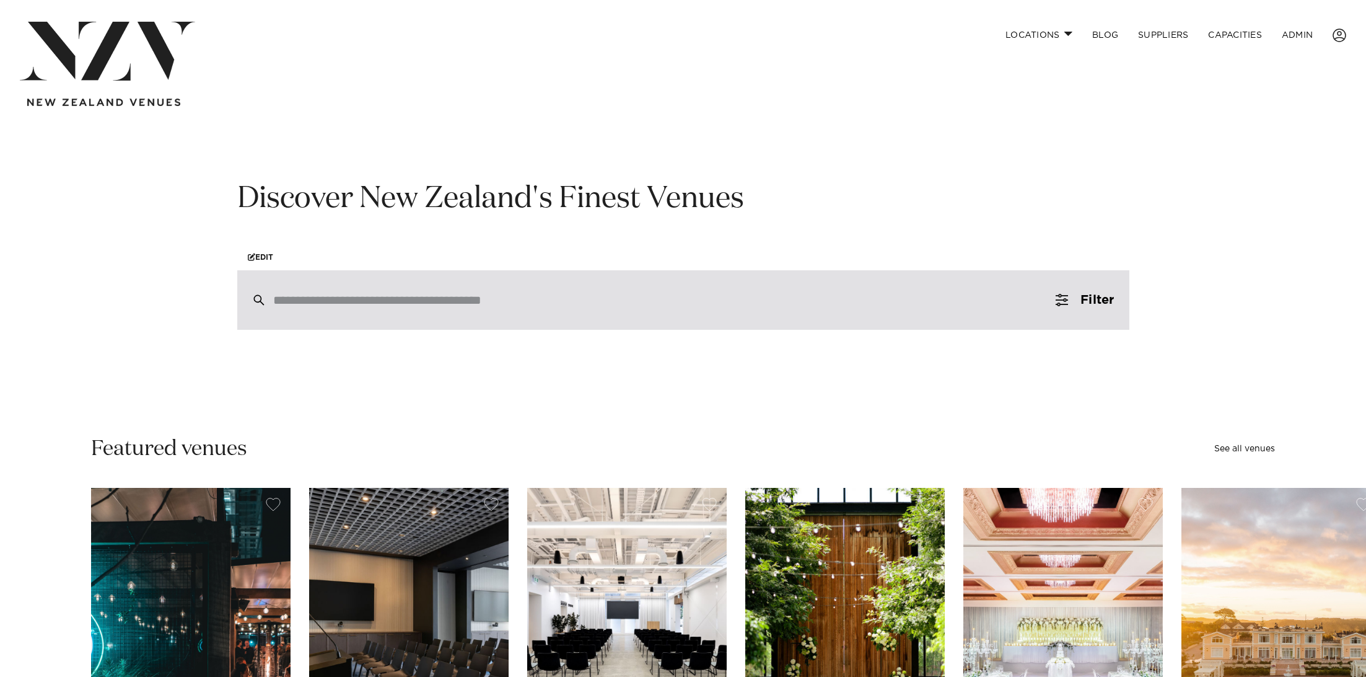
click at [323, 299] on input "search" at bounding box center [657, 300] width 768 height 14
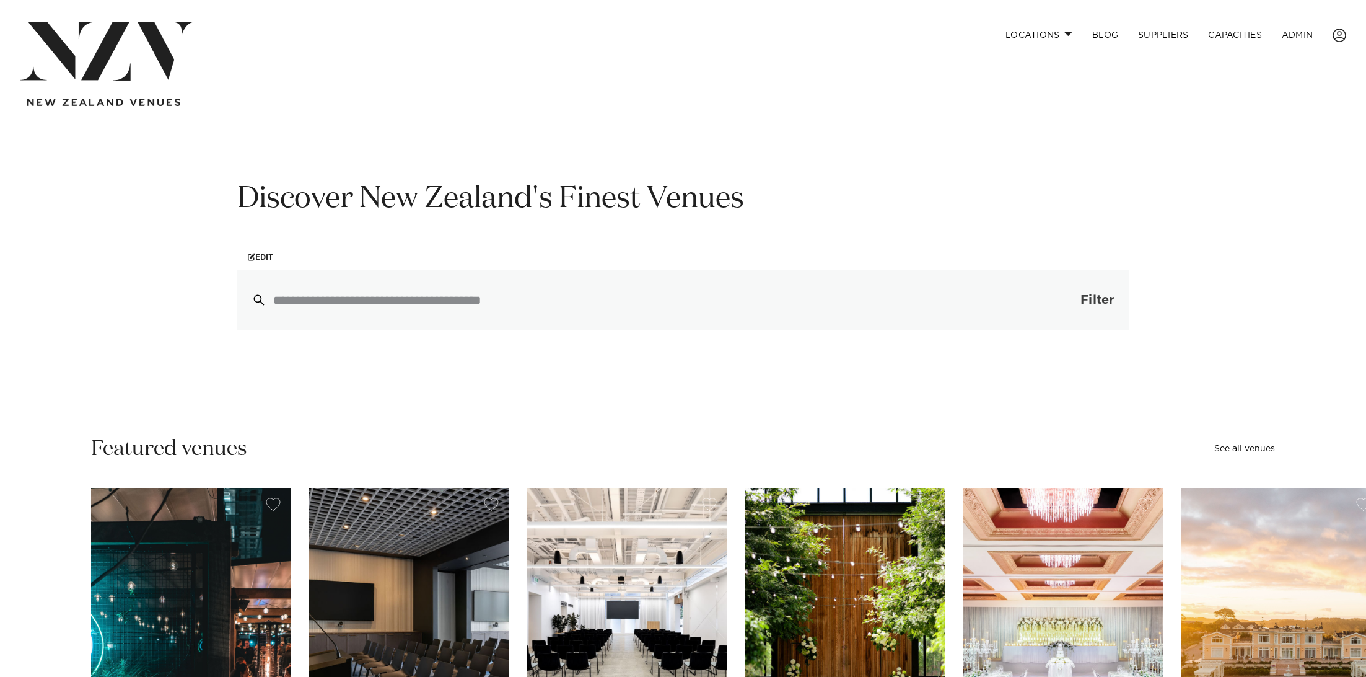
click at [1056, 299] on span "button" at bounding box center [1062, 300] width 12 height 12
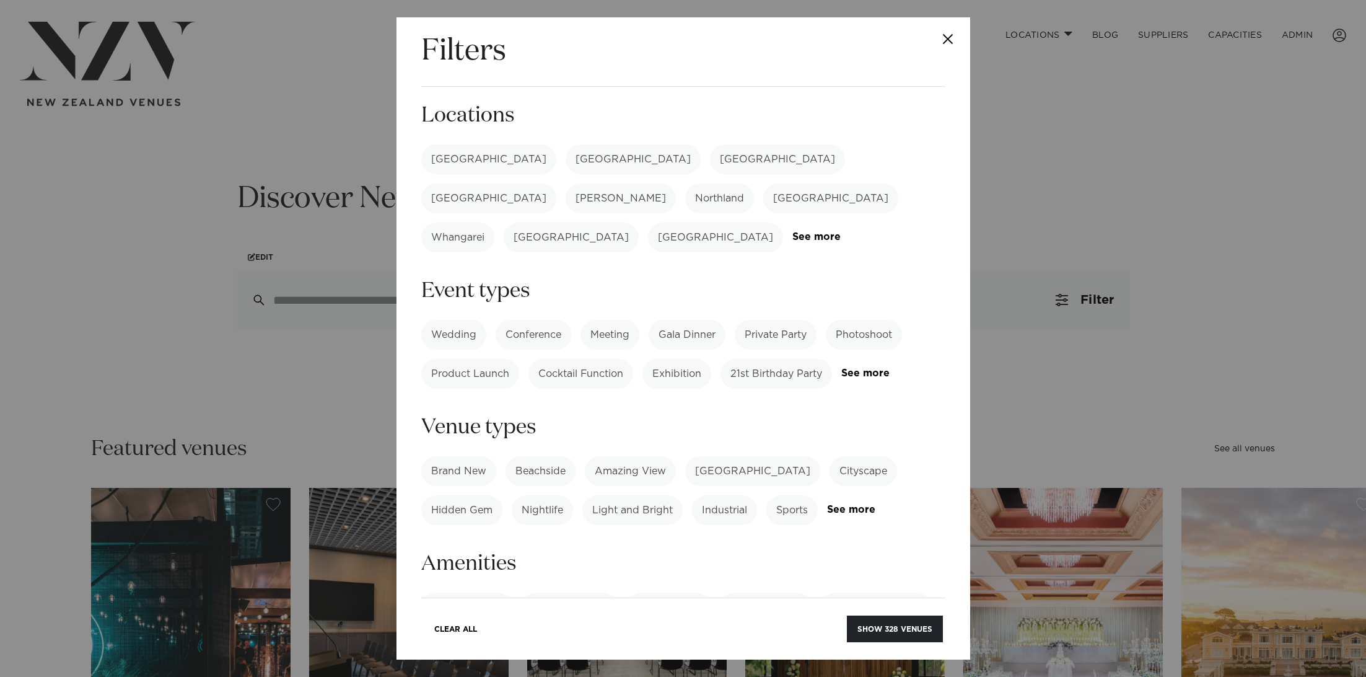
click at [461, 320] on label "Wedding" at bounding box center [453, 335] width 65 height 30
click at [676, 183] on label "[PERSON_NAME]" at bounding box center [621, 198] width 110 height 30
click at [895, 620] on button "Show 10 venues" at bounding box center [897, 628] width 91 height 27
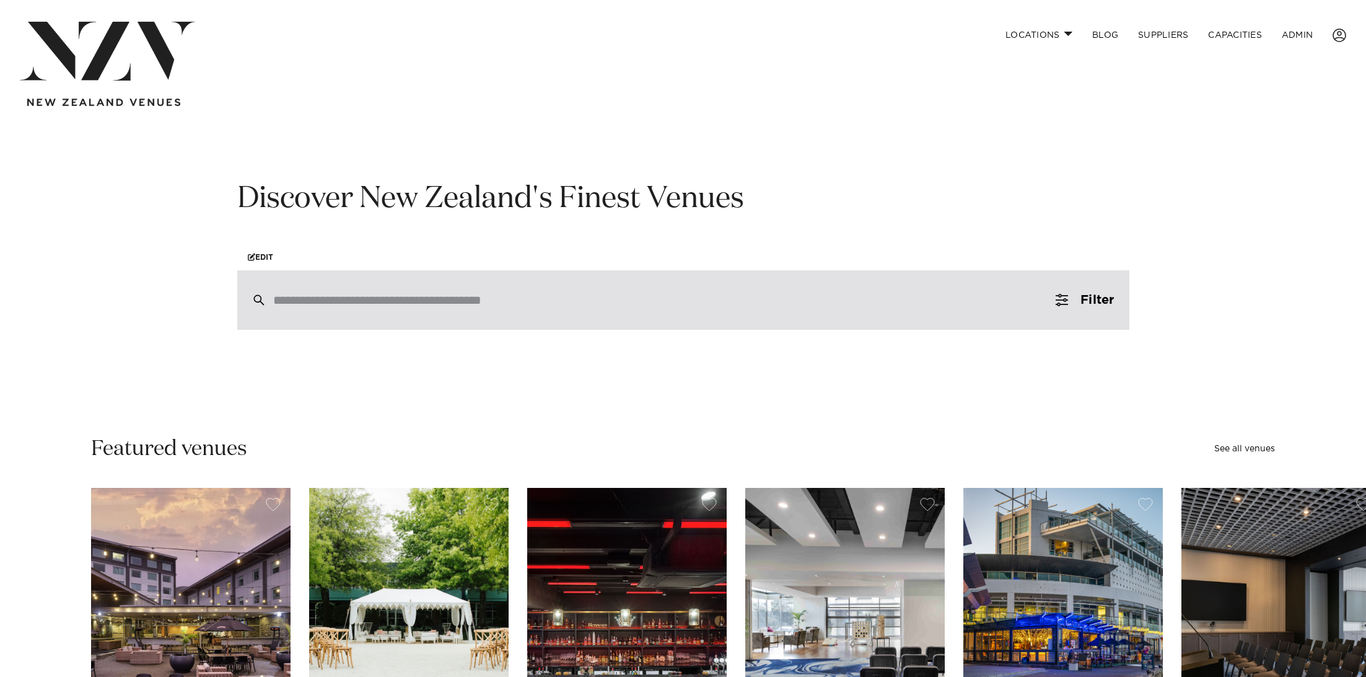
click at [431, 283] on div at bounding box center [683, 299] width 892 height 59
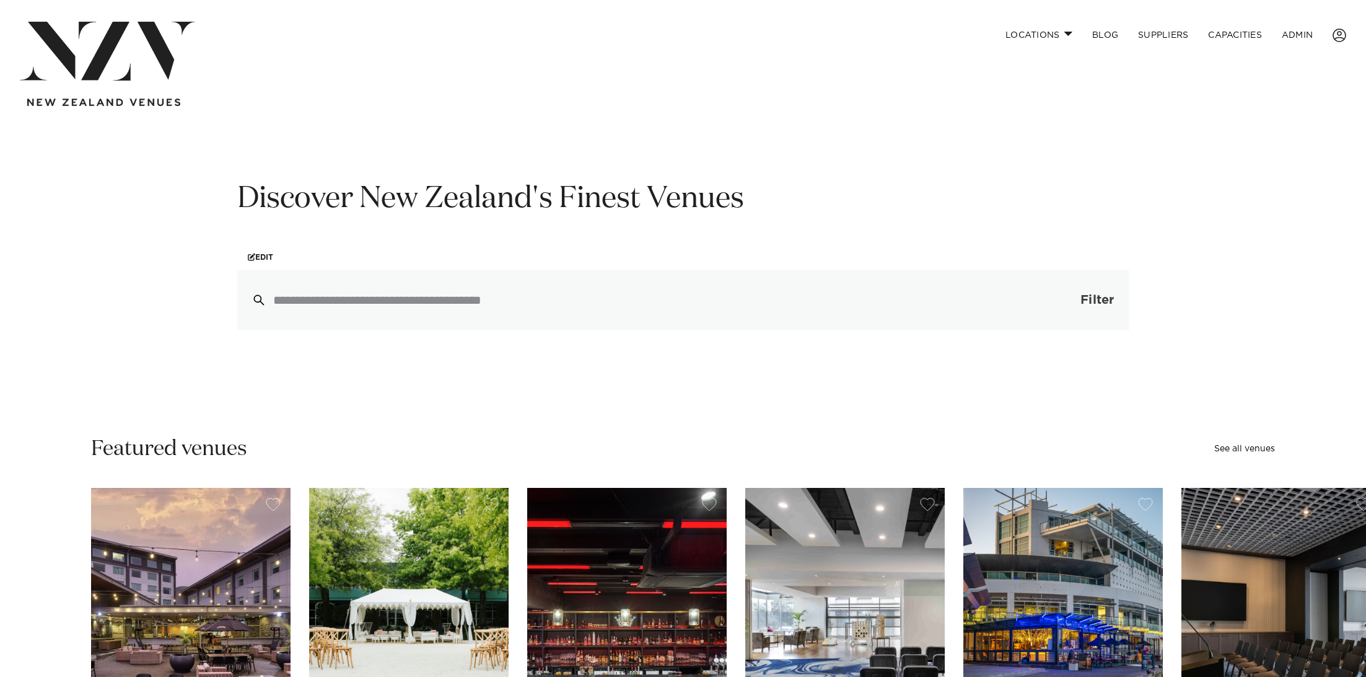
click at [1091, 296] on span "Filter" at bounding box center [1097, 300] width 33 height 12
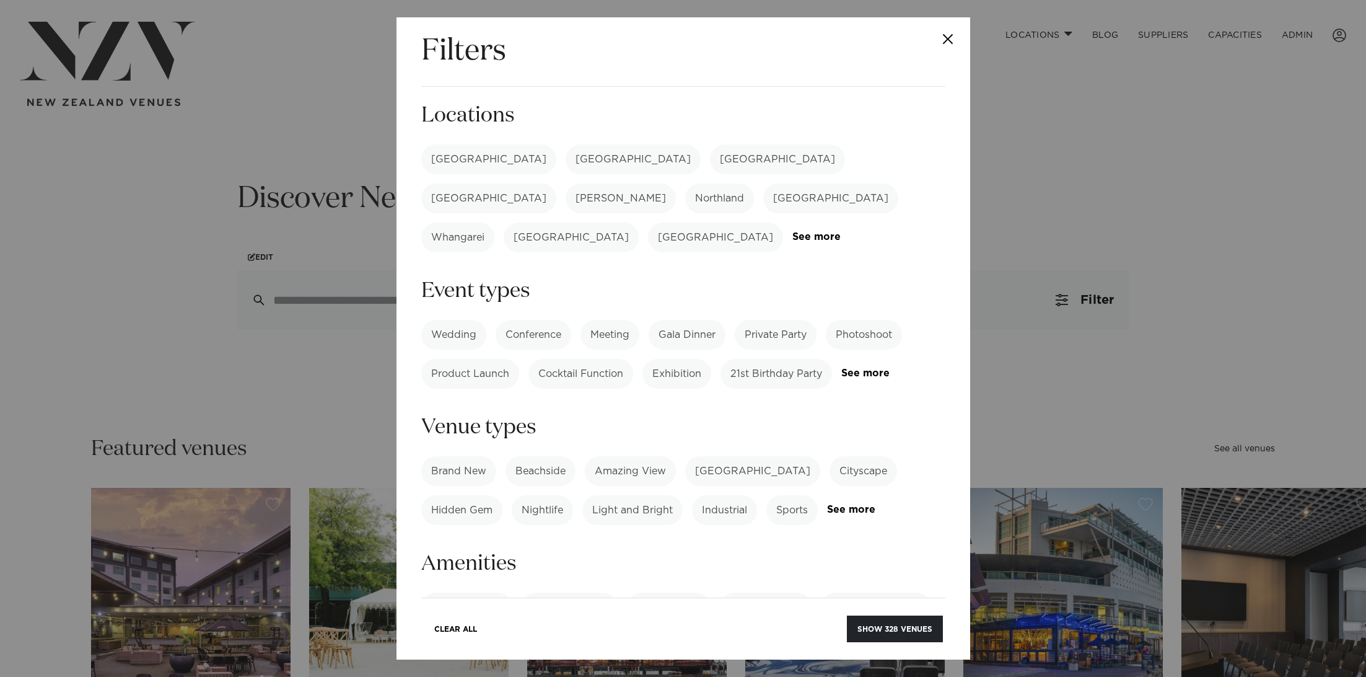
click at [534, 320] on label "Conference" at bounding box center [534, 335] width 76 height 30
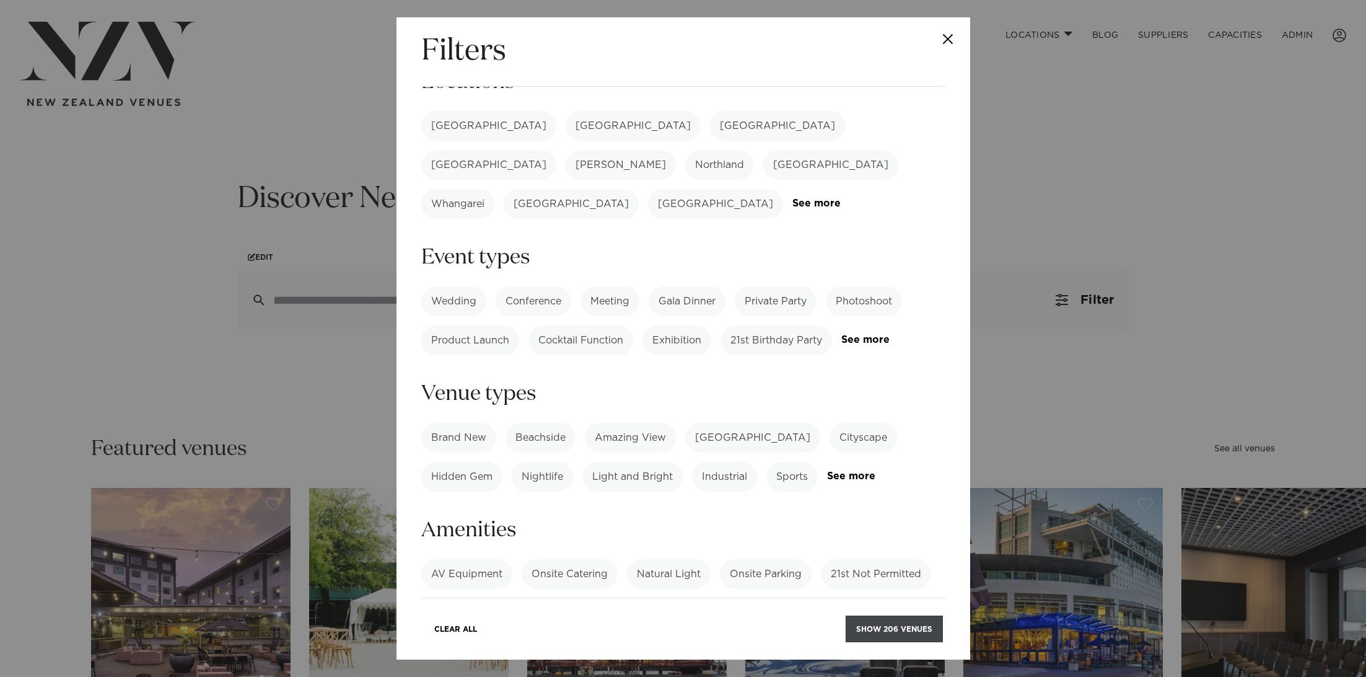
click at [900, 631] on button "Show 206 venues" at bounding box center [894, 628] width 97 height 27
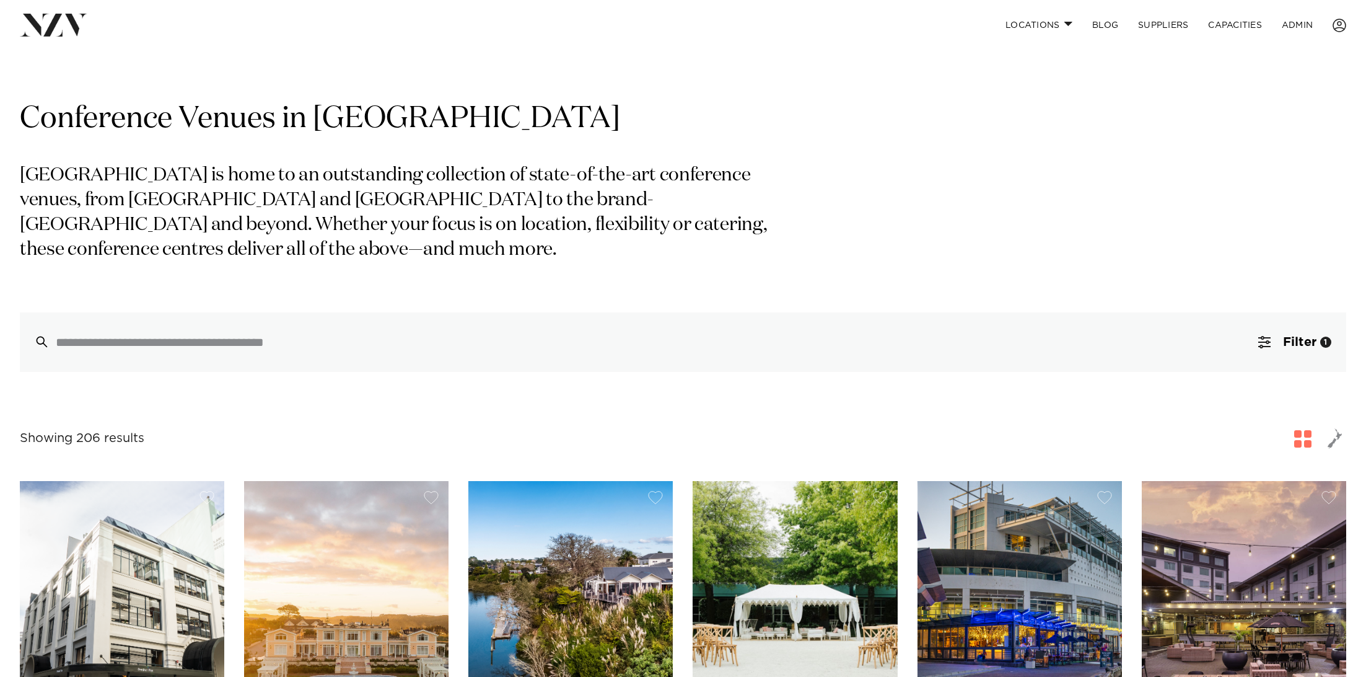
click at [43, 24] on img at bounding box center [54, 25] width 68 height 22
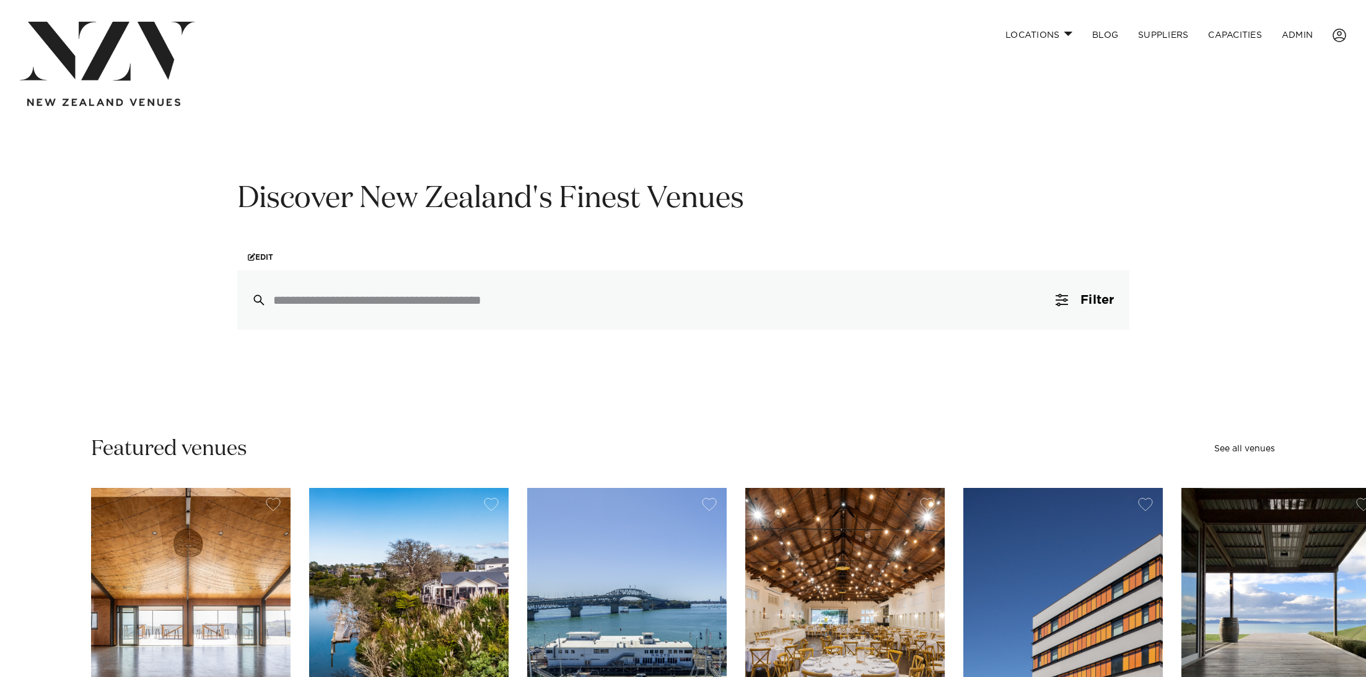
click at [378, 294] on input "search" at bounding box center [657, 300] width 768 height 14
click at [1073, 294] on button "Filter 0" at bounding box center [1085, 299] width 88 height 59
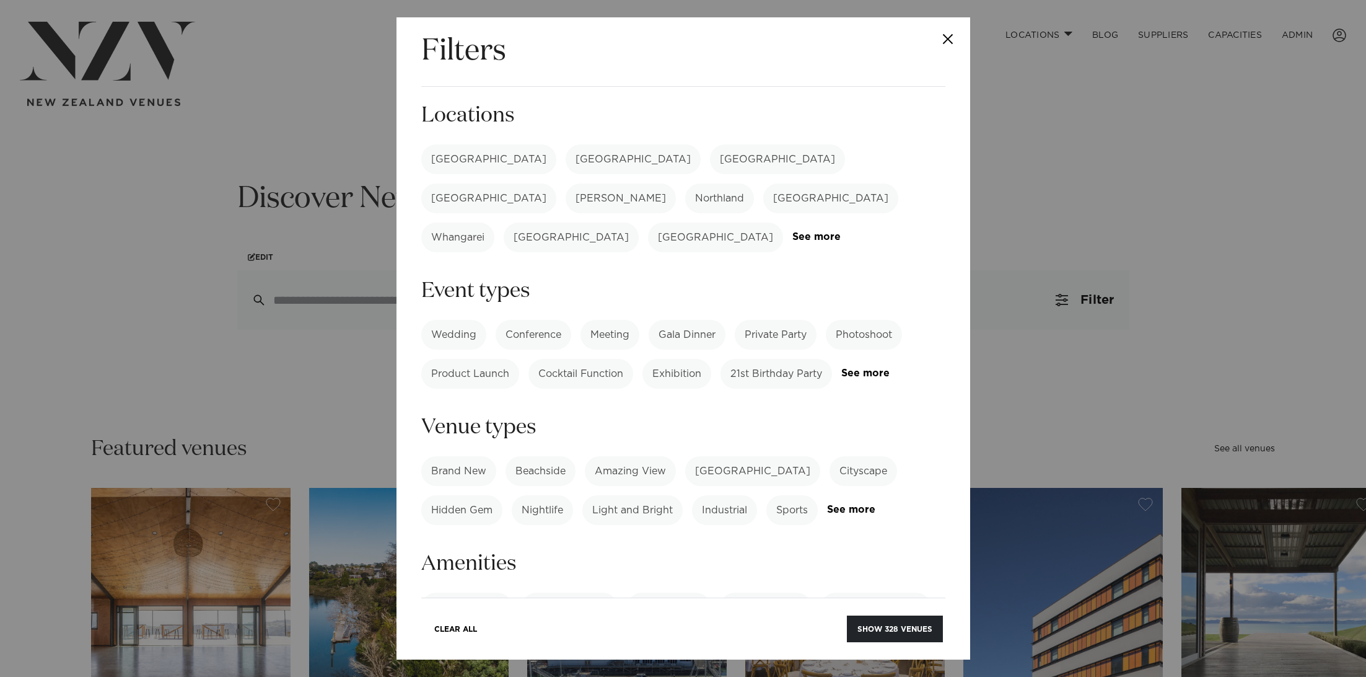
click at [566, 160] on label "[GEOGRAPHIC_DATA]" at bounding box center [633, 159] width 135 height 30
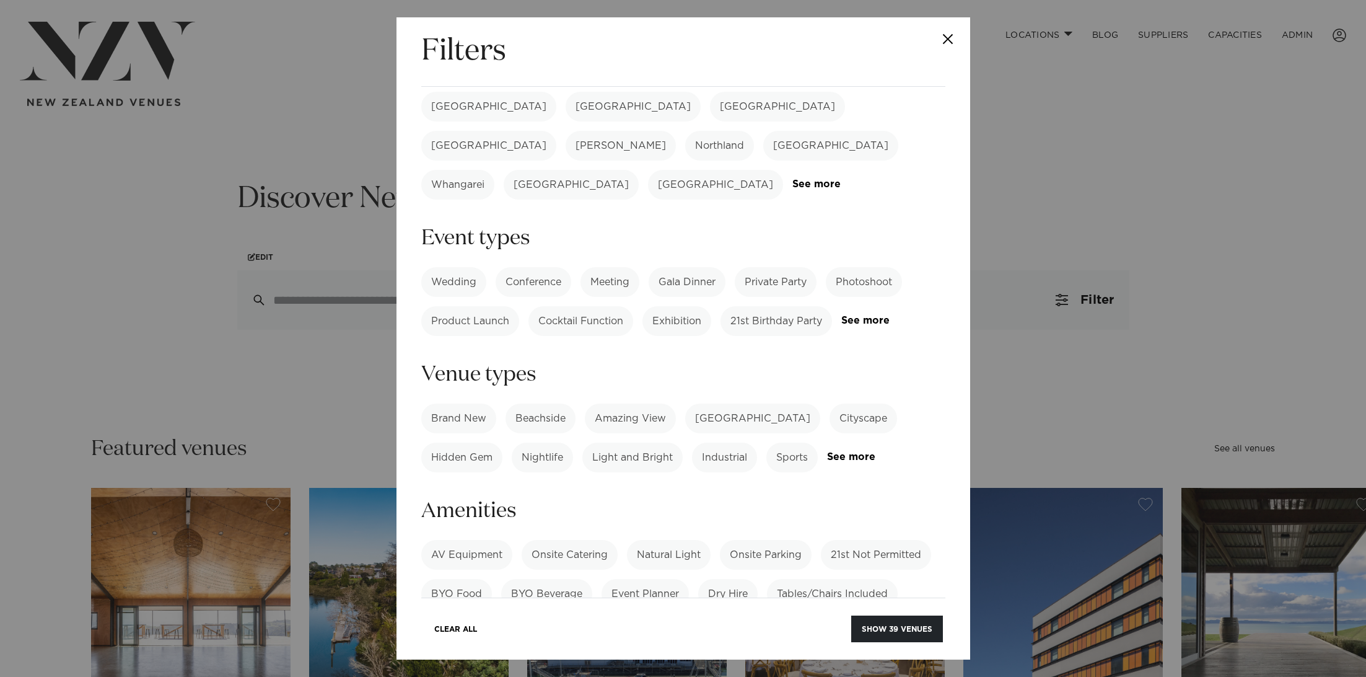
scroll to position [55, 0]
click at [782, 265] on label "Private Party" at bounding box center [776, 280] width 82 height 30
click at [581, 538] on label "Onsite Catering" at bounding box center [570, 553] width 96 height 30
click at [902, 627] on button "Show 21 venues" at bounding box center [898, 628] width 90 height 27
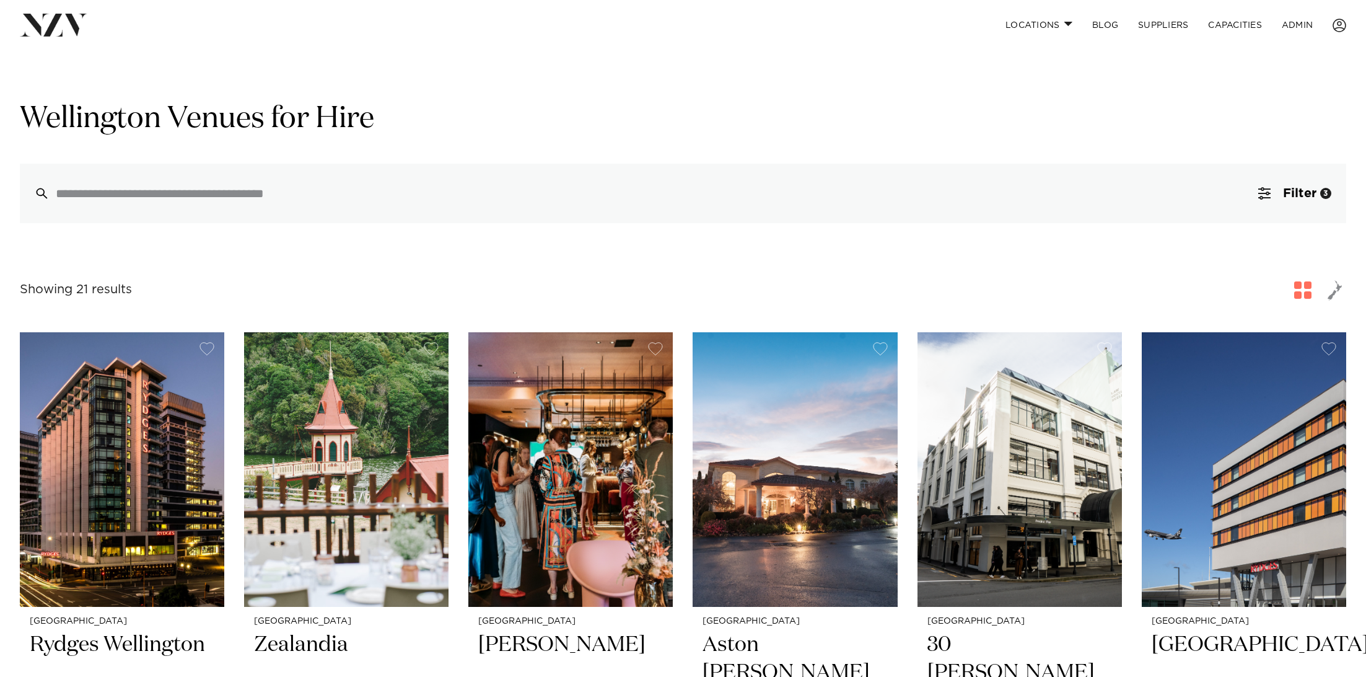
click at [630, 48] on nav "Locations Auckland Wellington Christchurch Queenstown Hamilton Northland Bay of…" at bounding box center [683, 25] width 1366 height 50
click at [201, 116] on h1 "Wellington Venues for Hire" at bounding box center [683, 119] width 1327 height 39
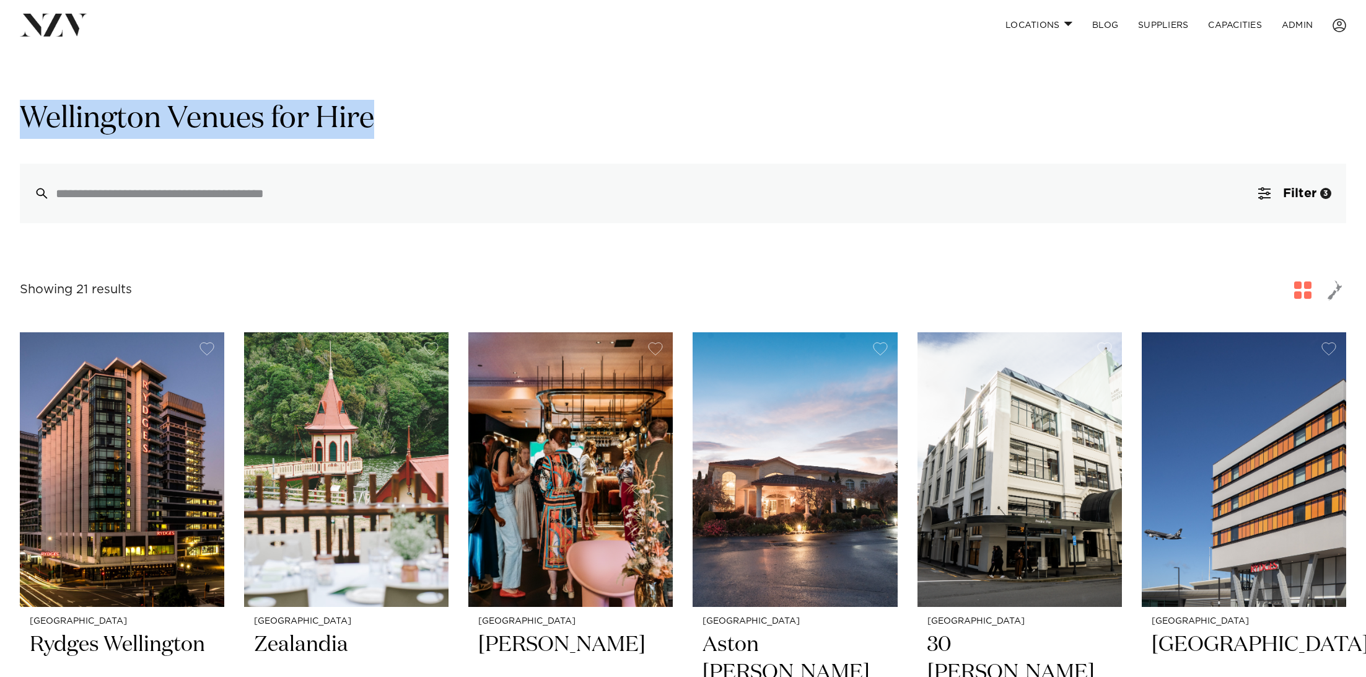
click at [525, 103] on h1 "Wellington Venues for Hire" at bounding box center [683, 119] width 1327 height 39
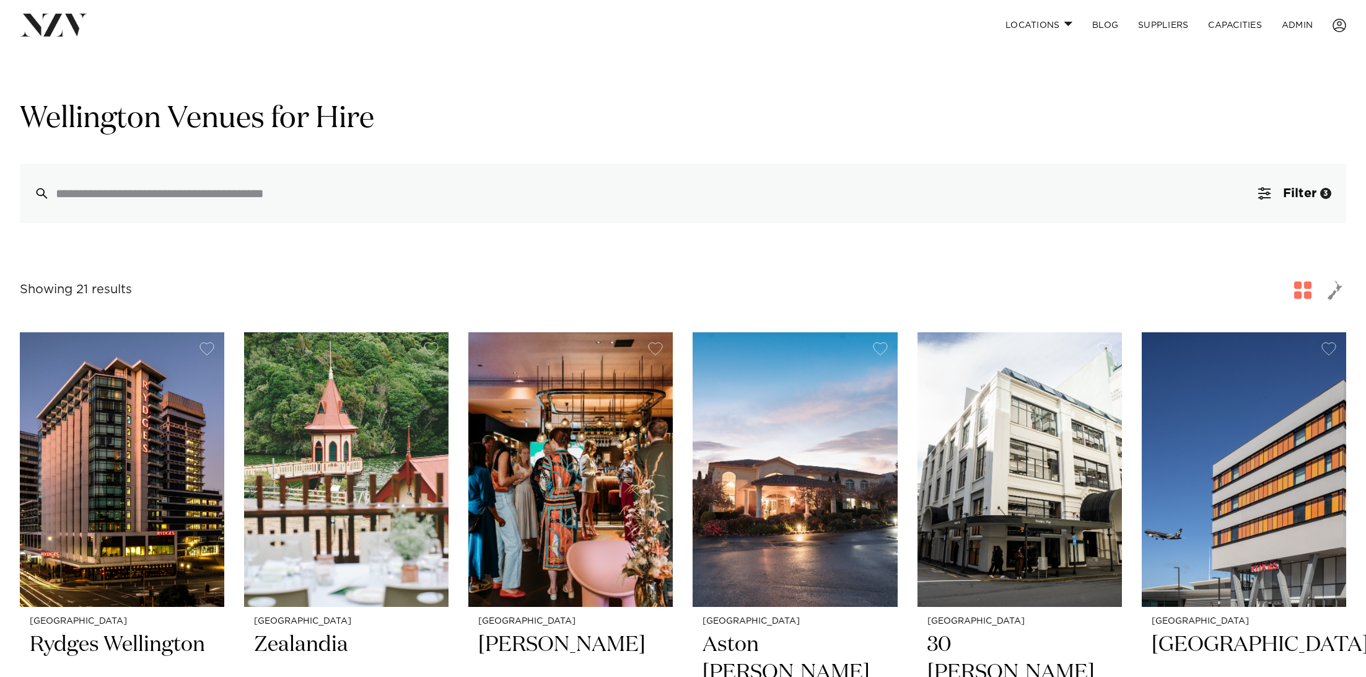
click at [65, 30] on img at bounding box center [54, 25] width 68 height 22
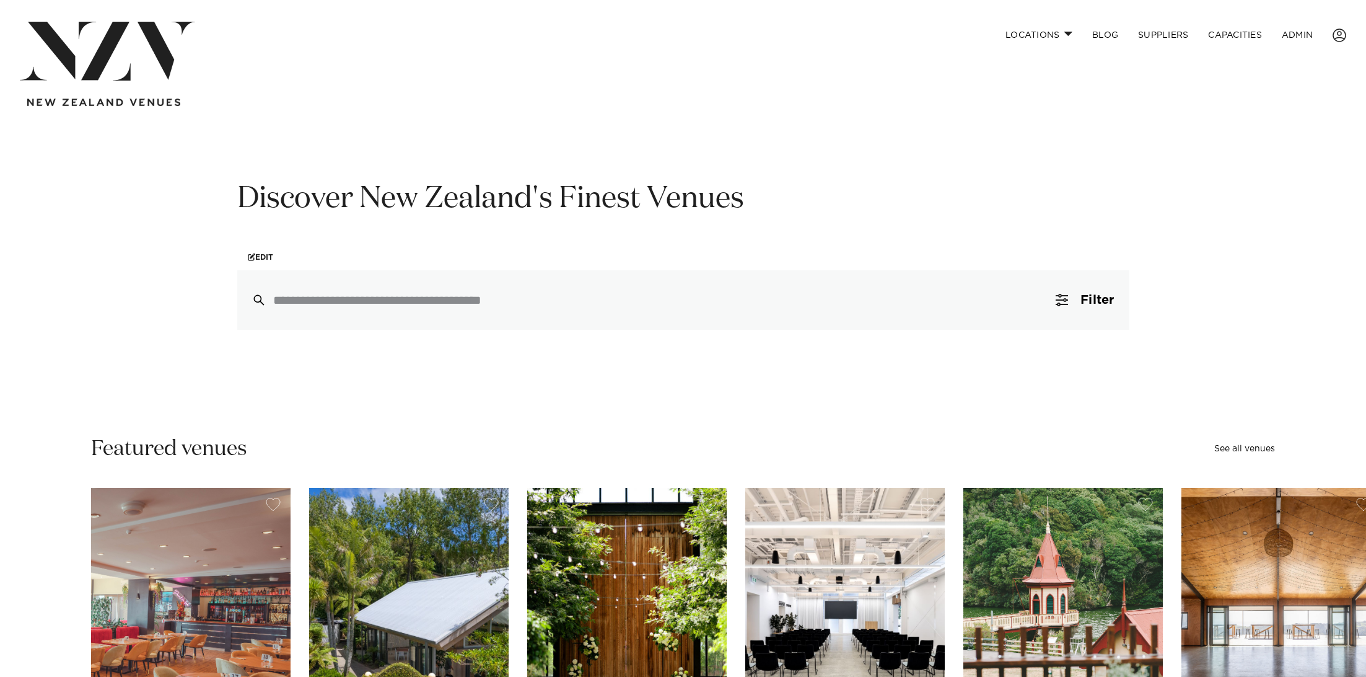
click at [405, 307] on input "search" at bounding box center [657, 300] width 768 height 14
click at [1095, 309] on button "Filter 0" at bounding box center [1085, 299] width 88 height 59
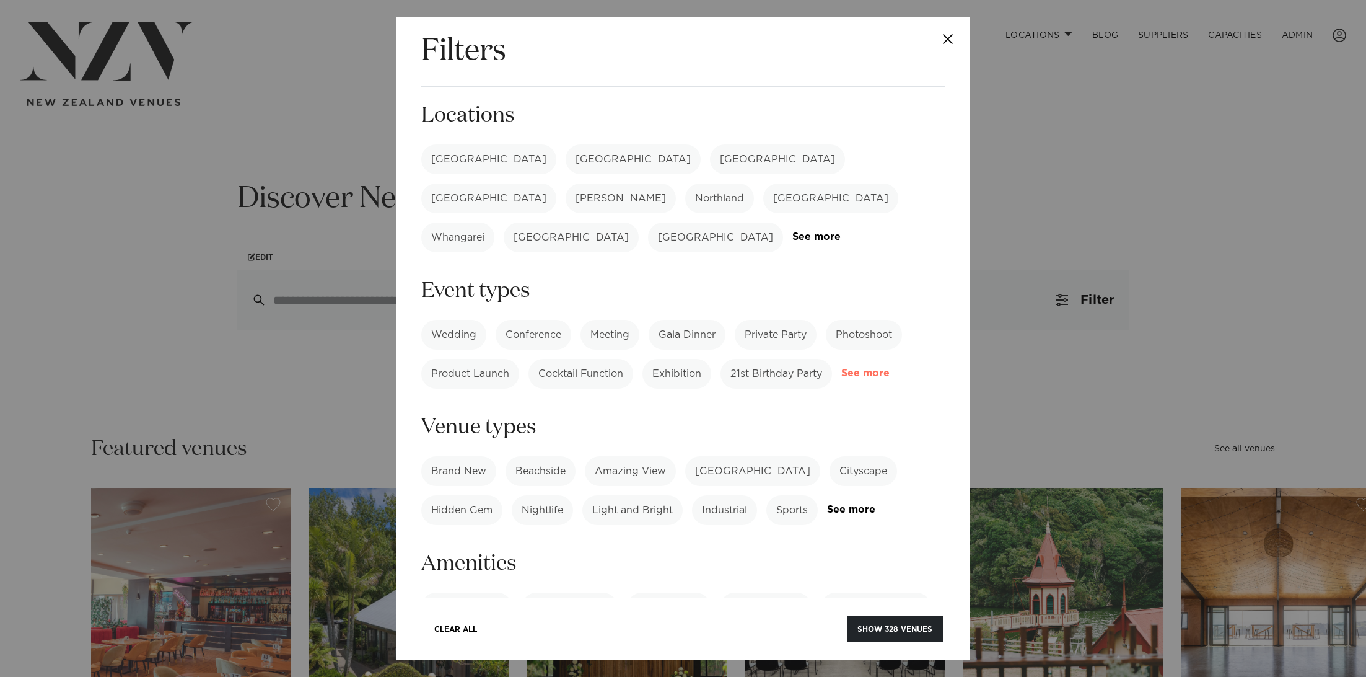
click at [864, 368] on link "See more" at bounding box center [889, 373] width 97 height 11
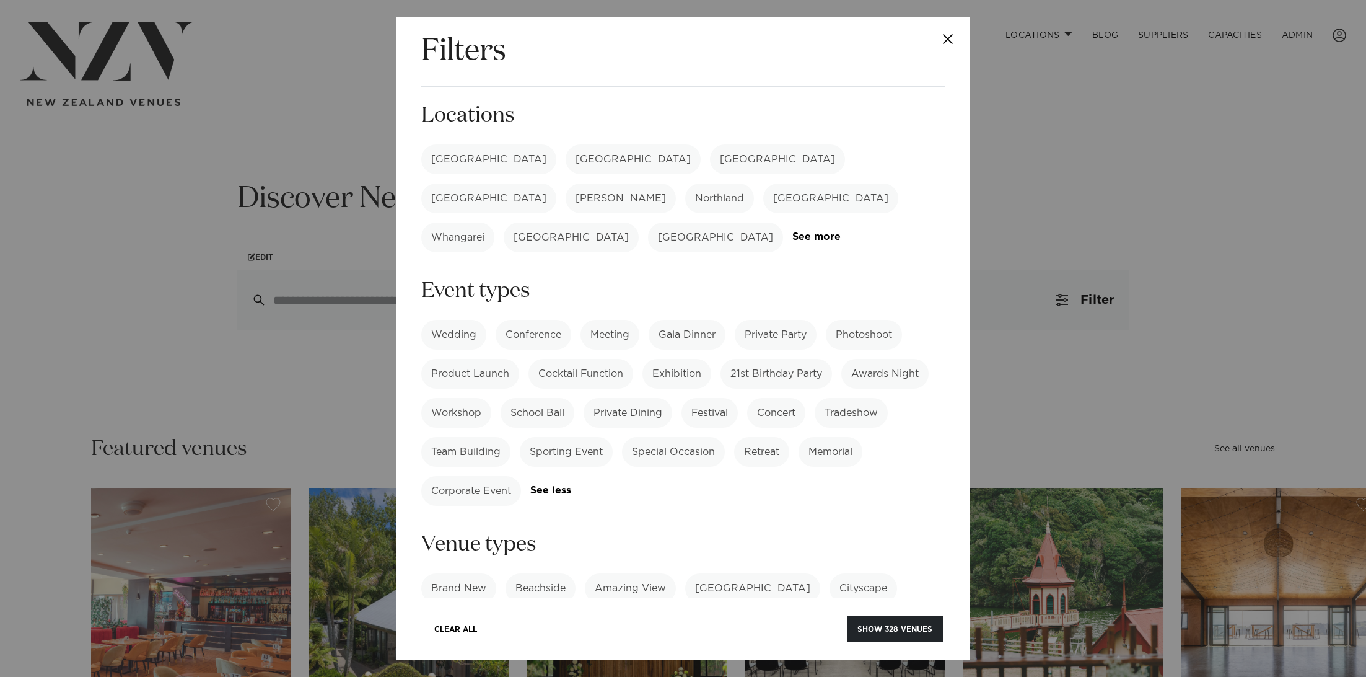
click at [463, 359] on label "Product Launch" at bounding box center [470, 374] width 98 height 30
click at [906, 620] on button "Show 237 venues" at bounding box center [895, 628] width 95 height 27
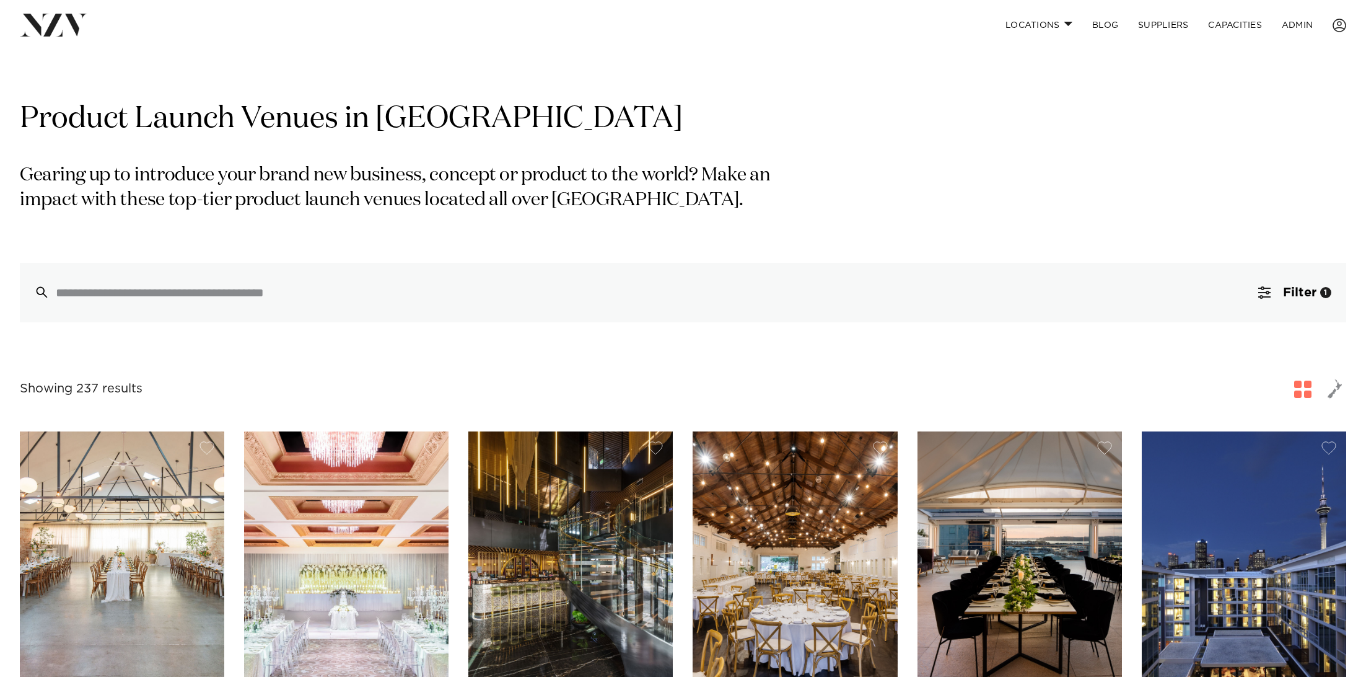
click at [434, 50] on nav "Locations [GEOGRAPHIC_DATA] [GEOGRAPHIC_DATA] [GEOGRAPHIC_DATA] [GEOGRAPHIC_DAT…" at bounding box center [683, 25] width 1366 height 50
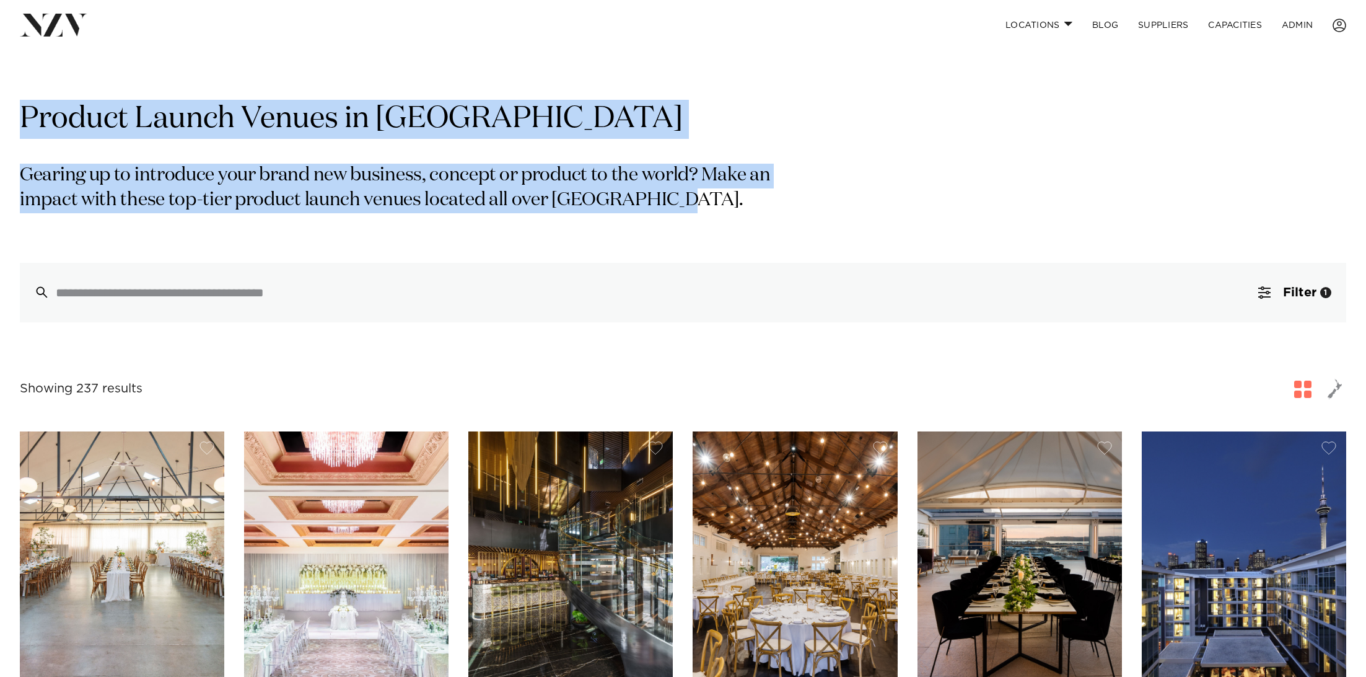
drag, startPoint x: 9, startPoint y: 110, endPoint x: 709, endPoint y: 204, distance: 706.0
click at [709, 204] on div "Product Launch Venues in [GEOGRAPHIC_DATA] Gearing up to introduce your brand n…" at bounding box center [683, 211] width 1346 height 222
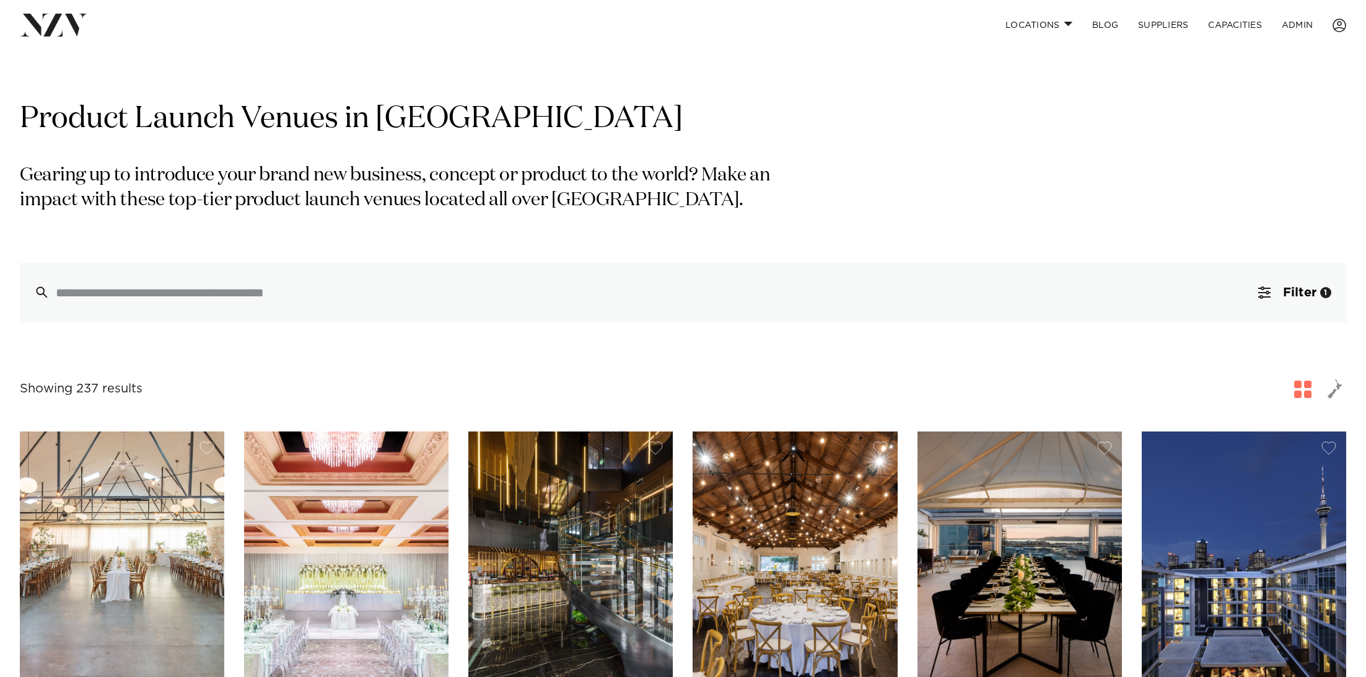
click at [726, 206] on p "Gearing up to introduce your brand new business, concept or product to the worl…" at bounding box center [403, 189] width 766 height 50
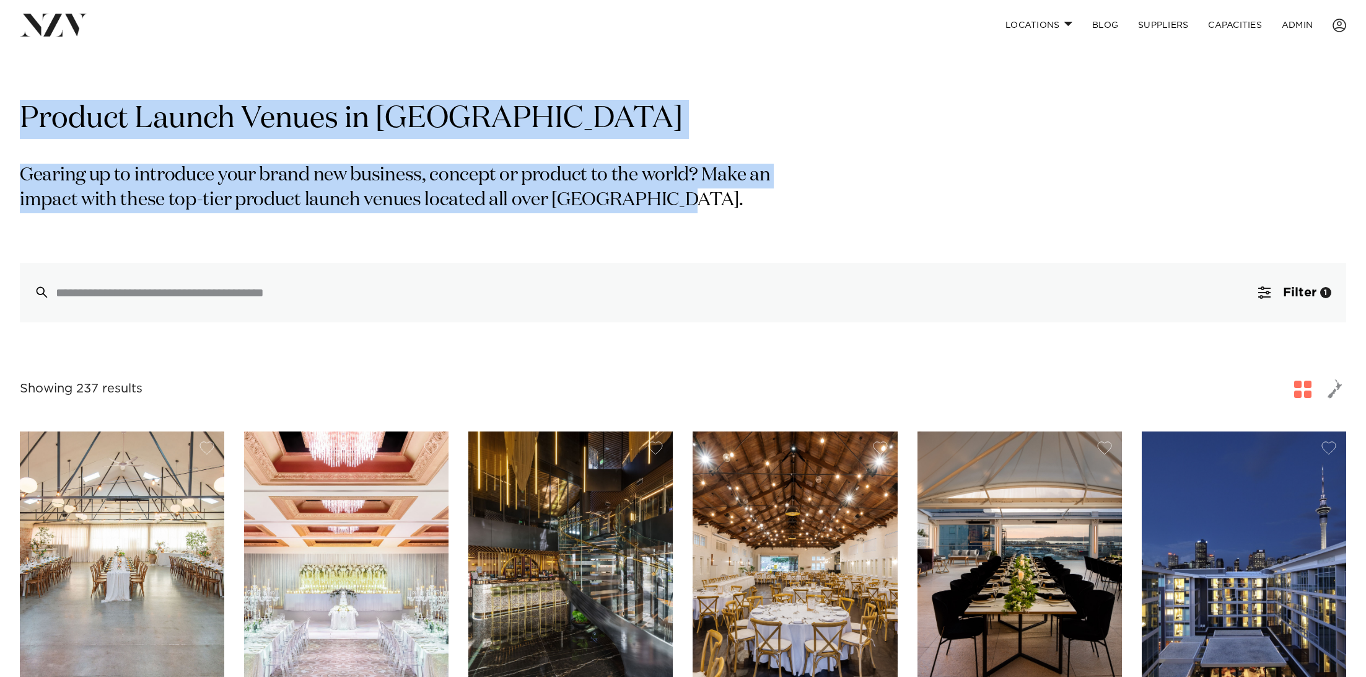
drag, startPoint x: 714, startPoint y: 206, endPoint x: 0, endPoint y: 103, distance: 721.3
click at [0, 105] on section "Grid Map Product Launch Venues in [GEOGRAPHIC_DATA] Gearing up to introduce you…" at bounding box center [683, 198] width 1366 height 247
click at [179, 123] on h1 "Product Launch Venues in [GEOGRAPHIC_DATA]" at bounding box center [683, 119] width 1327 height 39
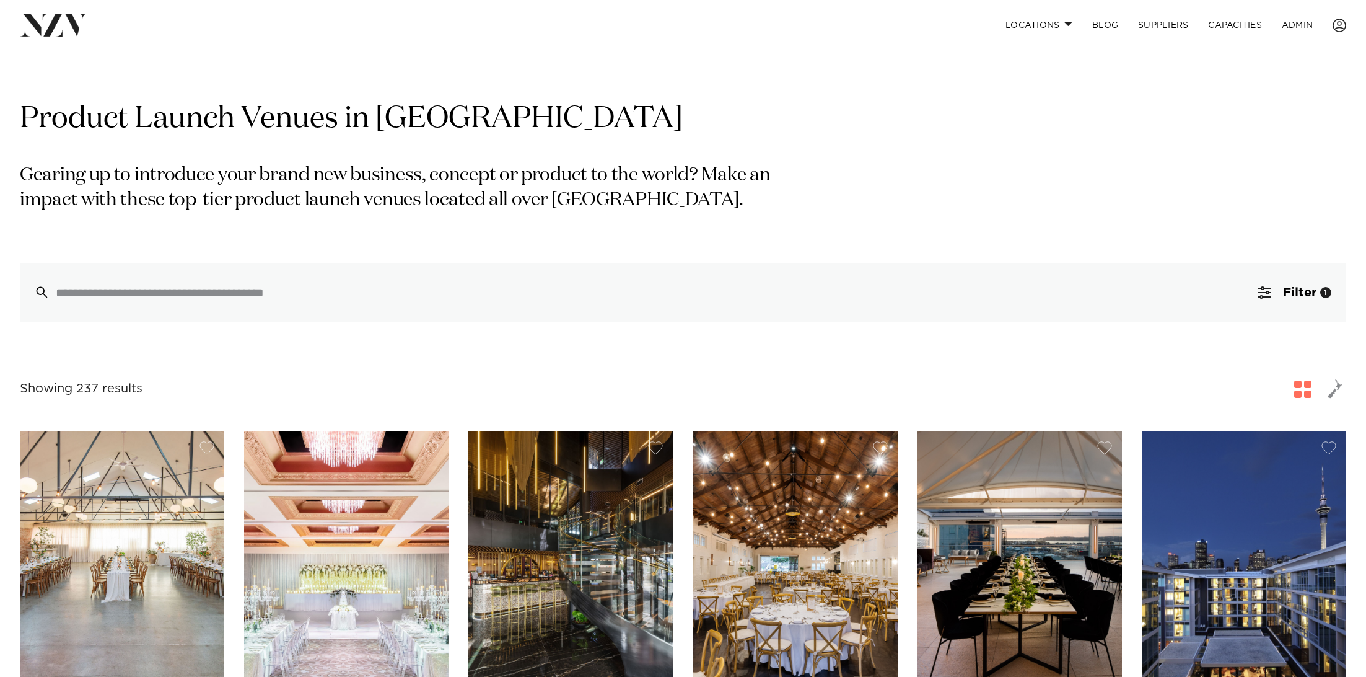
click at [587, 185] on p "Gearing up to introduce your brand new business, concept or product to the worl…" at bounding box center [403, 189] width 766 height 50
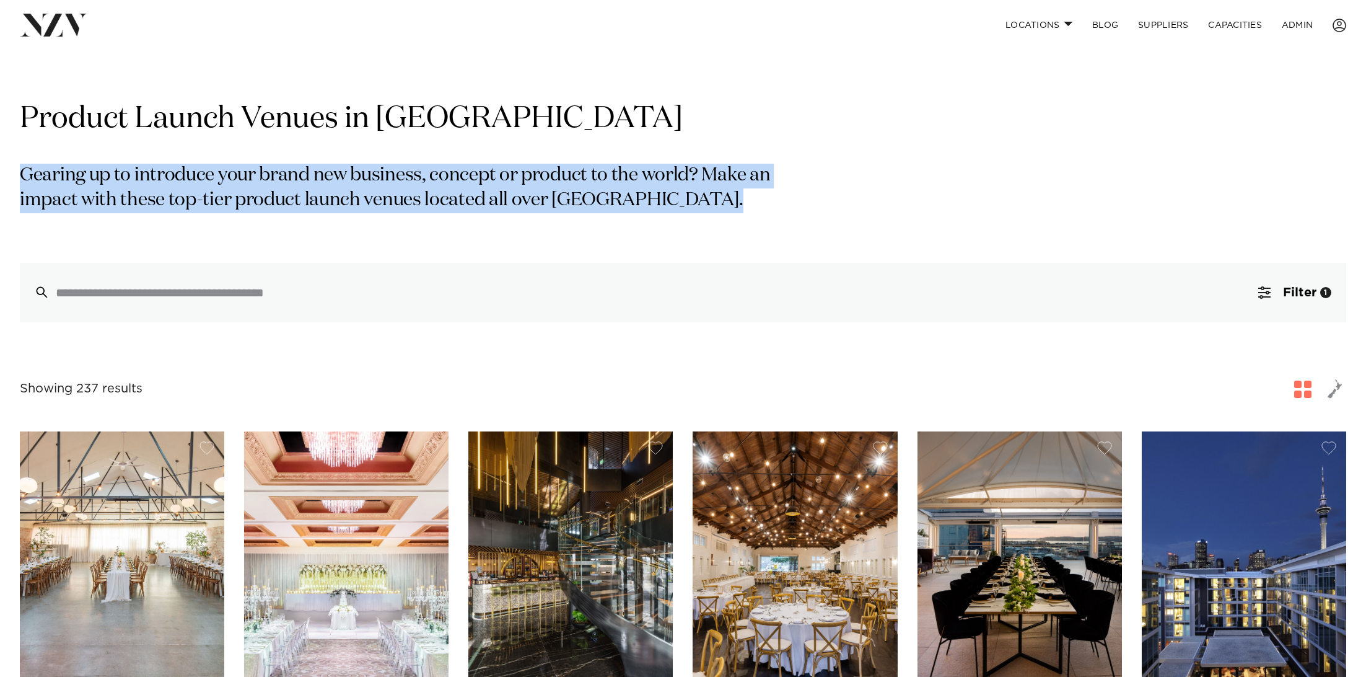
click at [587, 185] on p "Gearing up to introduce your brand new business, concept or product to the worl…" at bounding box center [403, 189] width 766 height 50
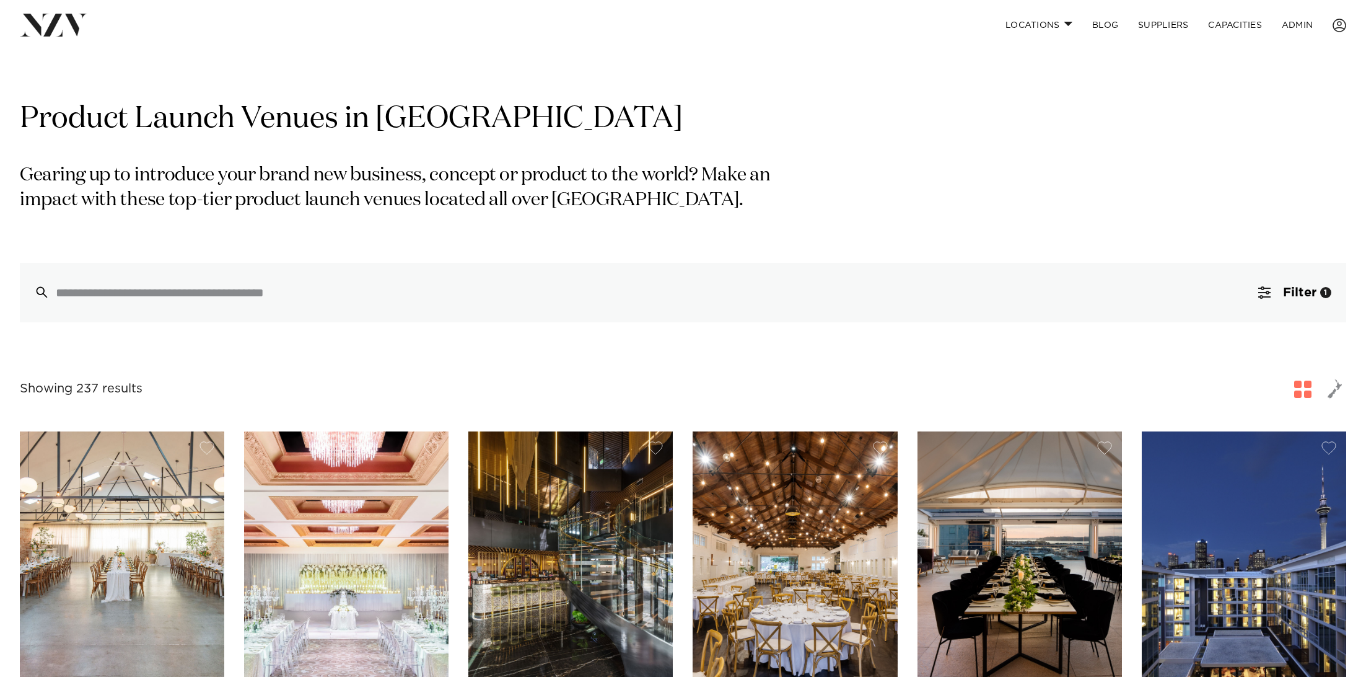
scroll to position [17, 0]
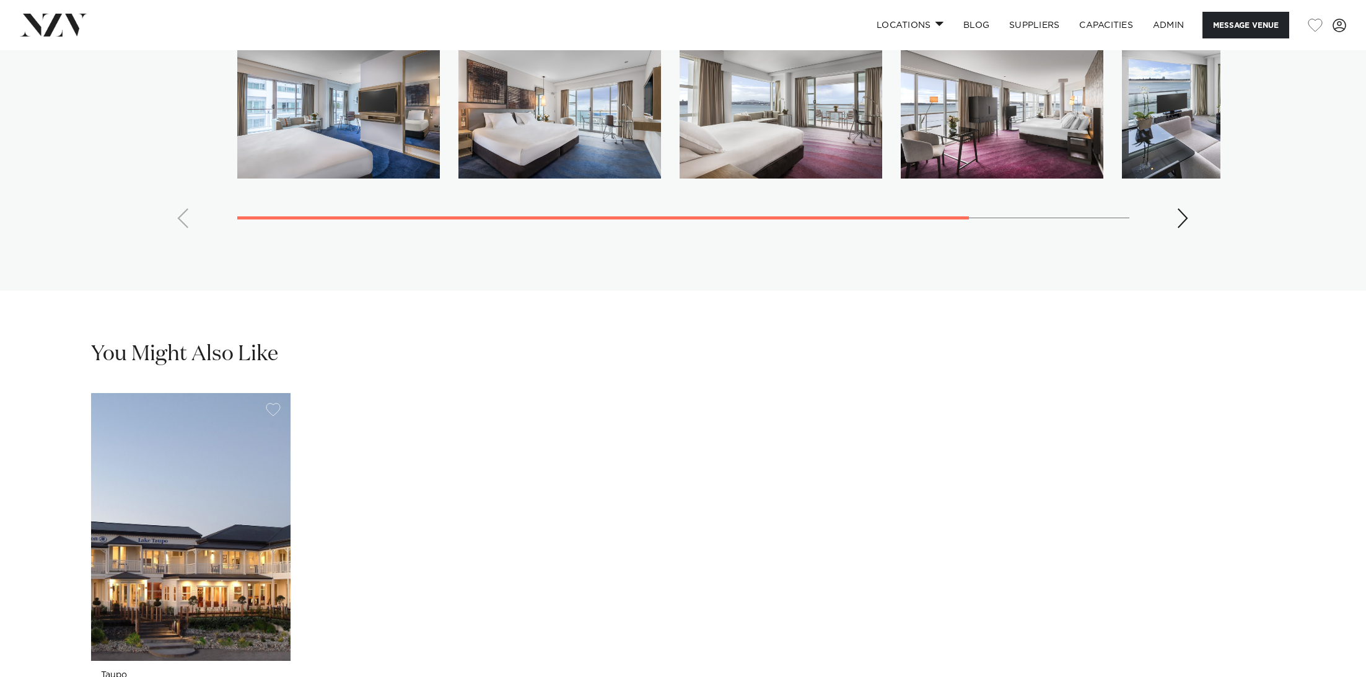
scroll to position [2530, 0]
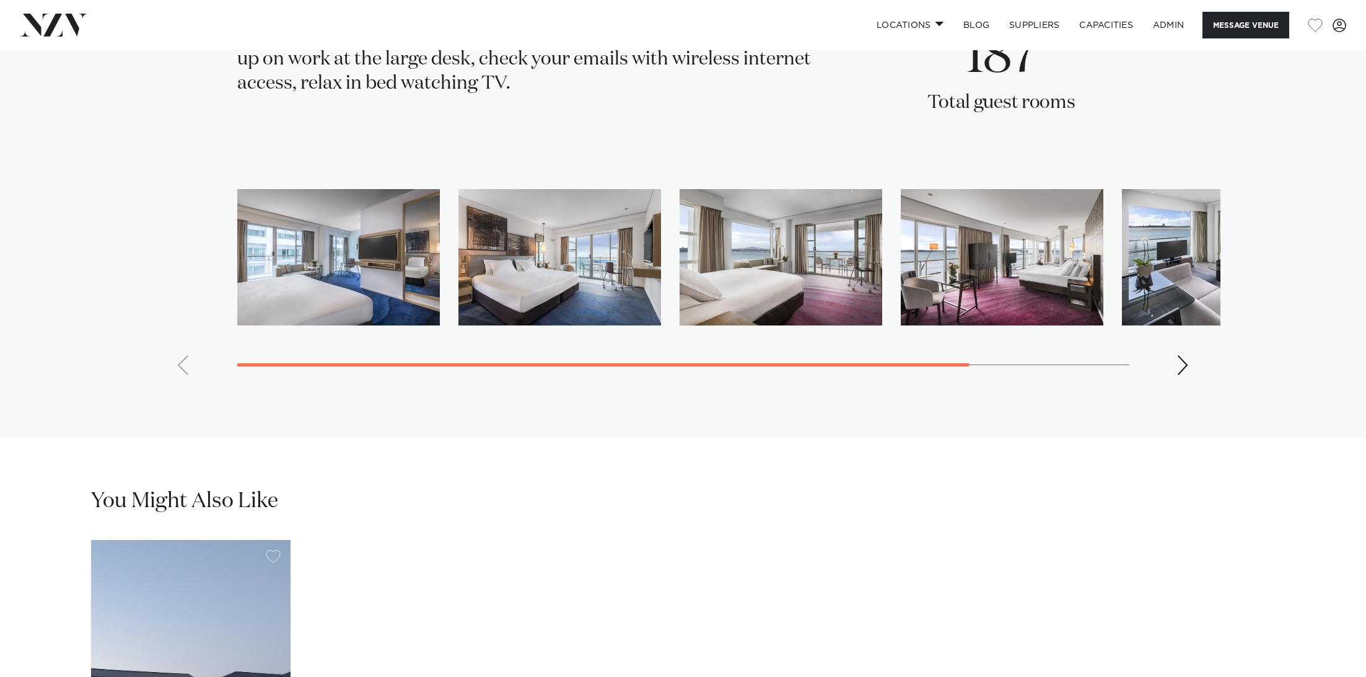
scroll to position [2351, 0]
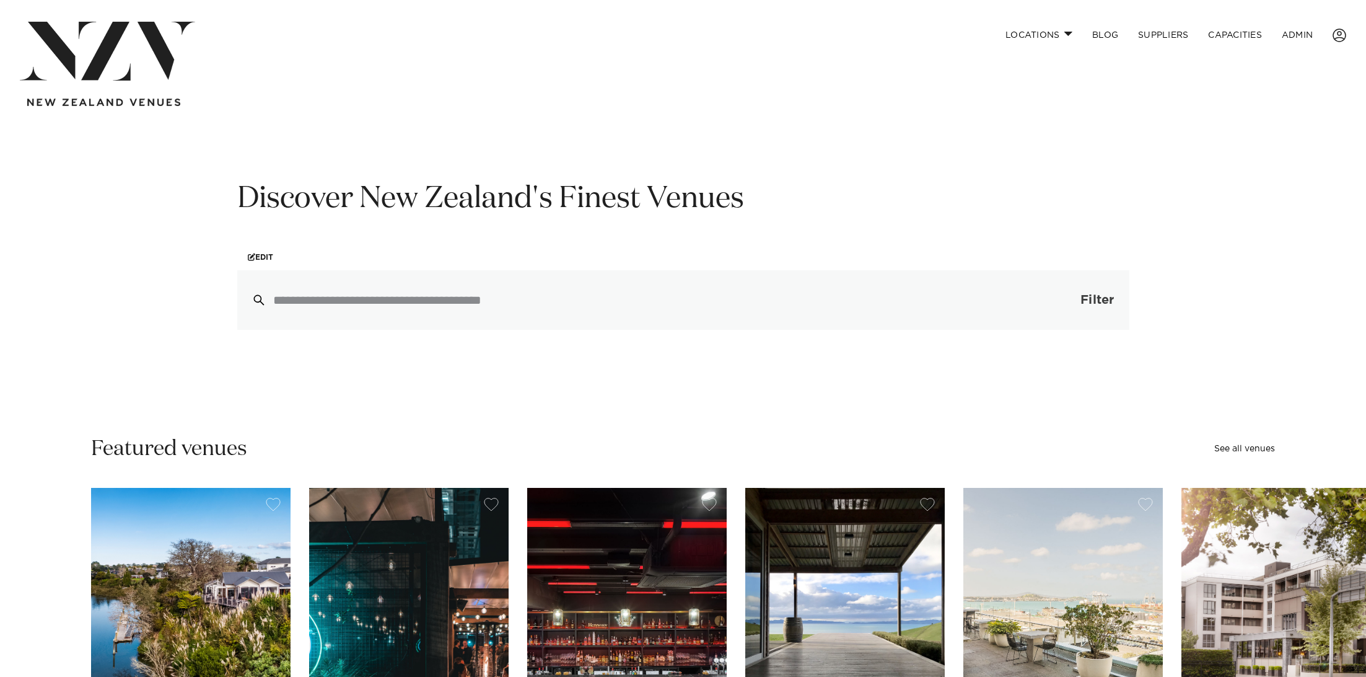
click at [1093, 297] on span "Filter" at bounding box center [1097, 300] width 33 height 12
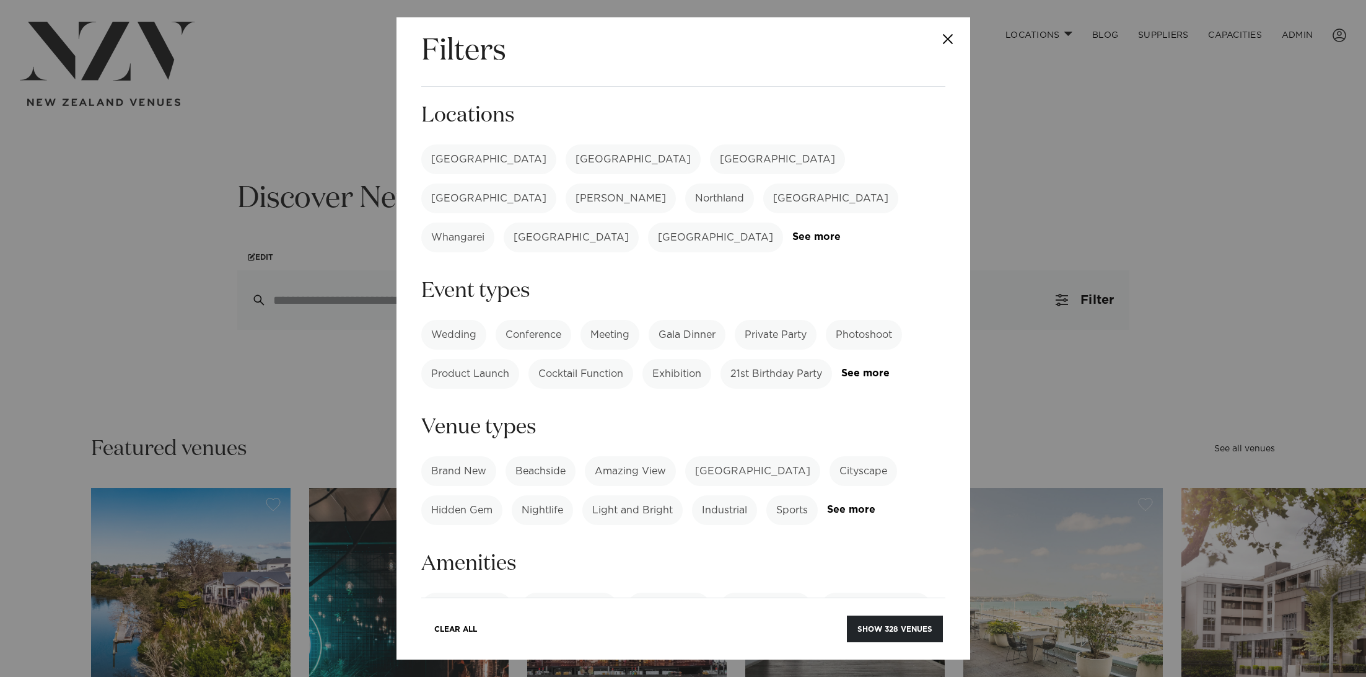
click at [200, 113] on div "Filters Search Type Venue Supplier See more Locations [GEOGRAPHIC_DATA] [GEOGRA…" at bounding box center [683, 338] width 1366 height 677
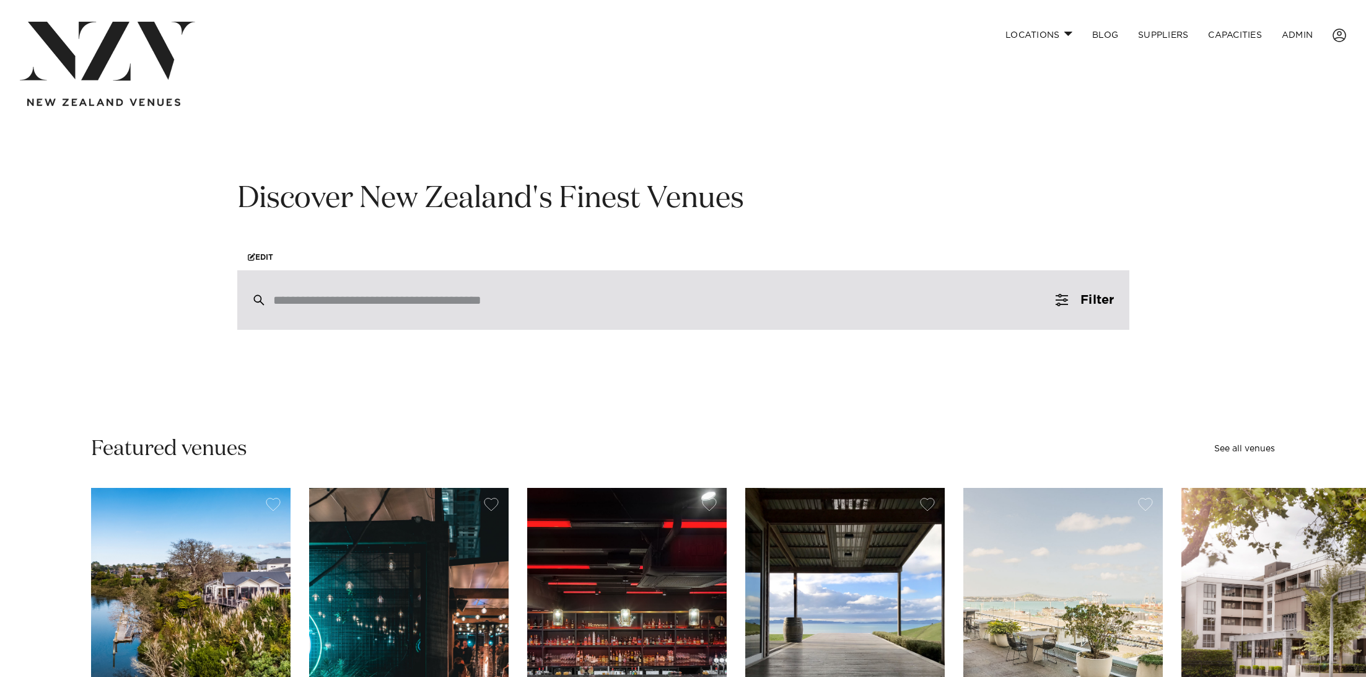
click at [425, 315] on div at bounding box center [683, 299] width 892 height 59
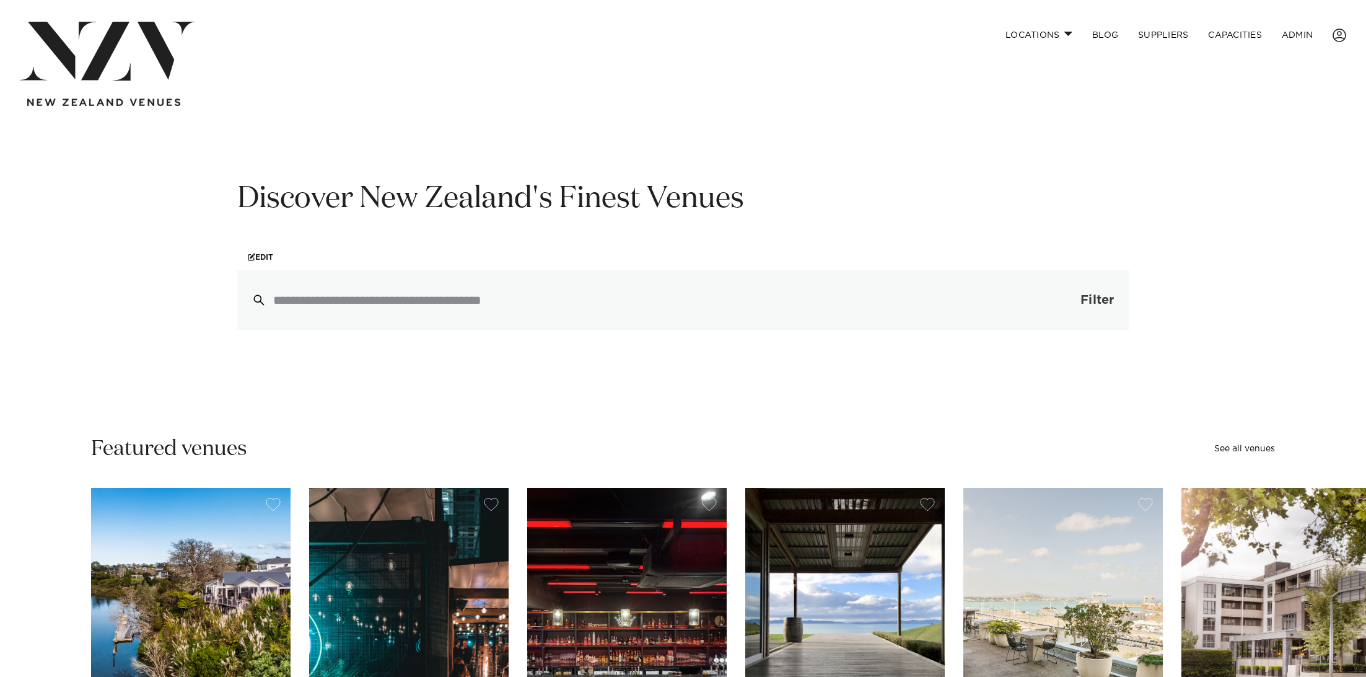
click at [1065, 301] on span "button" at bounding box center [1062, 300] width 12 height 12
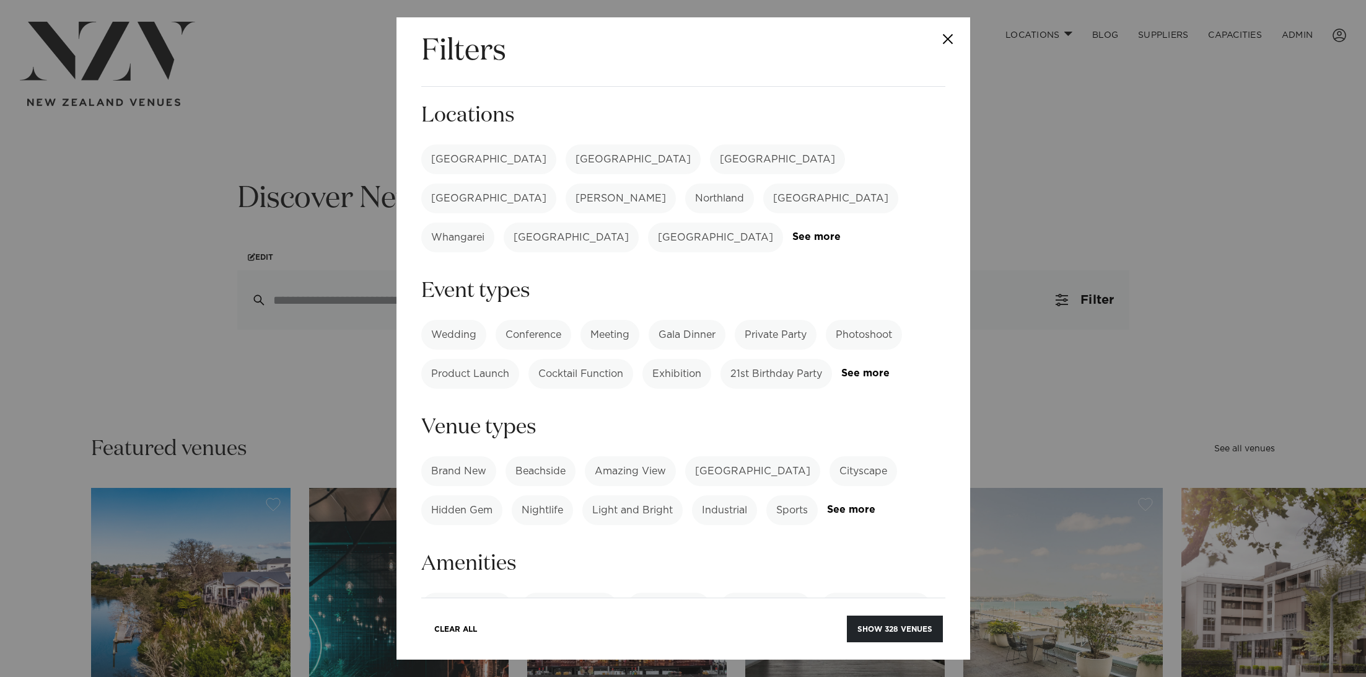
click at [566, 162] on label "[GEOGRAPHIC_DATA]" at bounding box center [633, 159] width 135 height 30
click at [588, 359] on label "Cocktail Function" at bounding box center [581, 374] width 105 height 30
click at [921, 630] on button "Show 37 venues" at bounding box center [897, 628] width 91 height 27
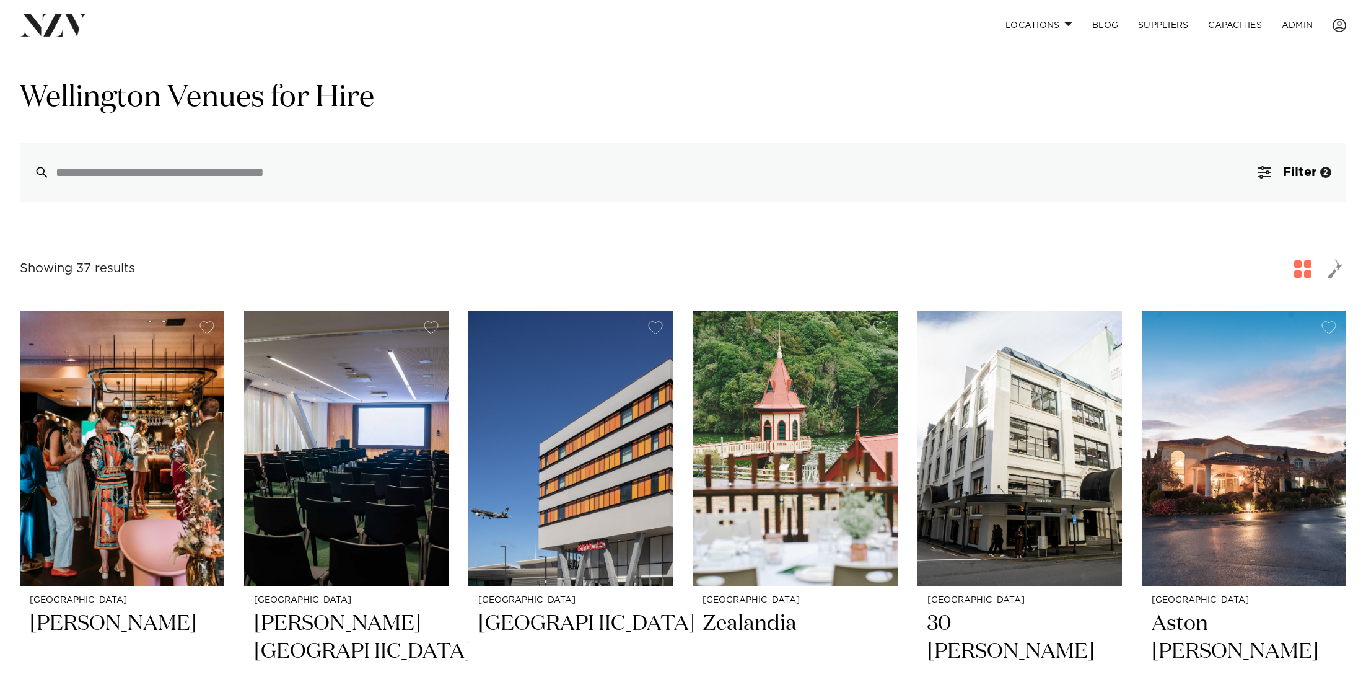
scroll to position [23, 0]
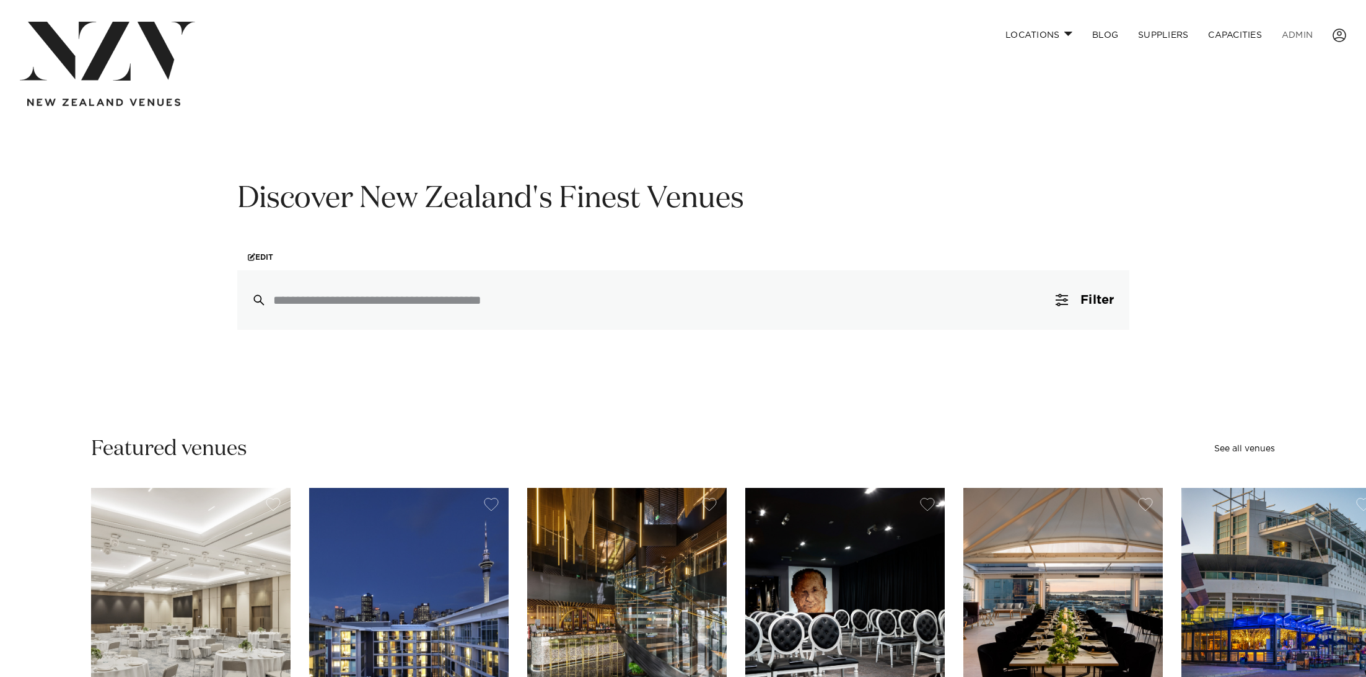
click at [1309, 36] on link "ADMIN" at bounding box center [1297, 35] width 51 height 27
